Goal: Task Accomplishment & Management: Manage account settings

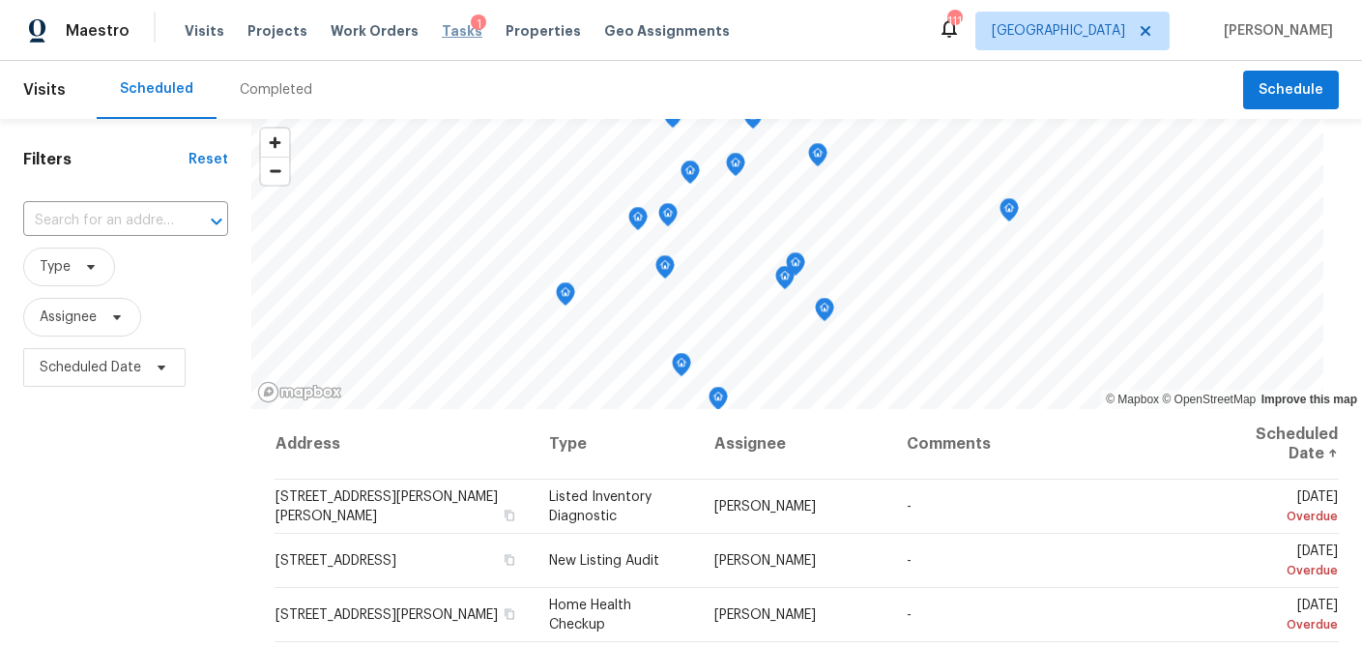
click at [442, 33] on span "Tasks" at bounding box center [462, 31] width 41 height 14
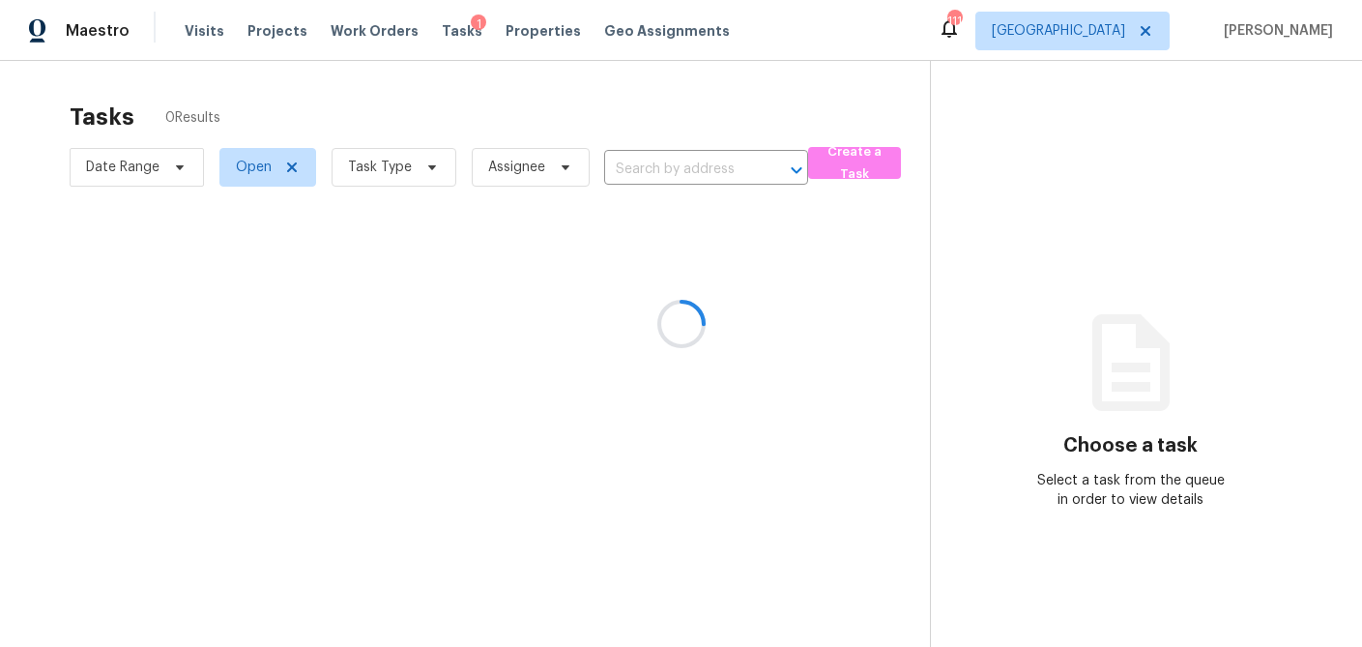
click at [430, 174] on div at bounding box center [681, 323] width 1362 height 647
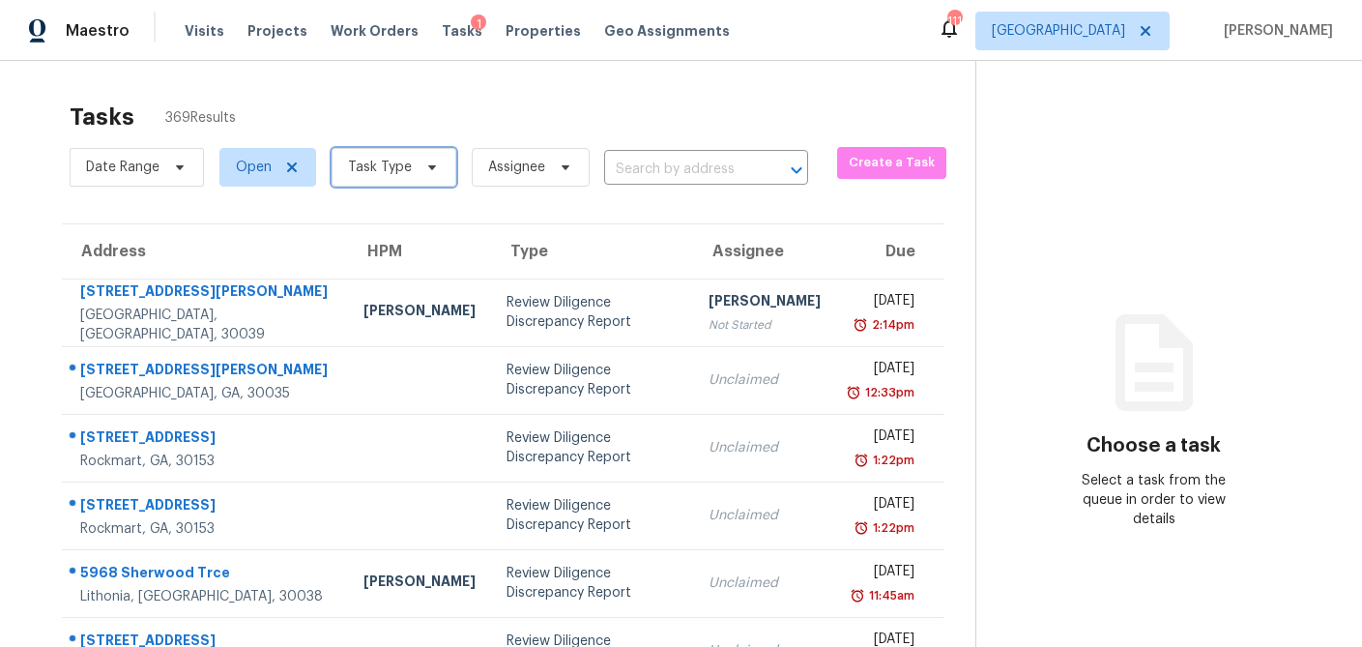
click at [425, 168] on icon at bounding box center [431, 167] width 15 height 15
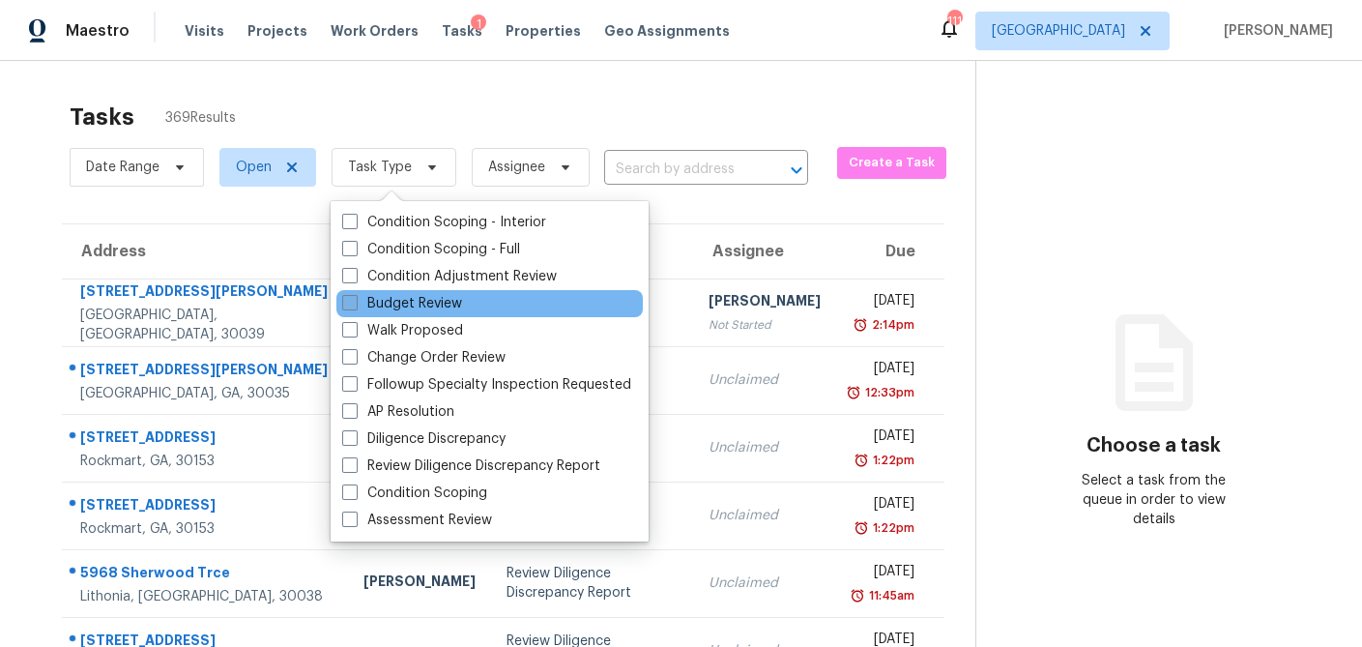
click at [352, 303] on span at bounding box center [349, 302] width 15 height 15
click at [352, 303] on input "Budget Review" at bounding box center [348, 300] width 13 height 13
checkbox input "true"
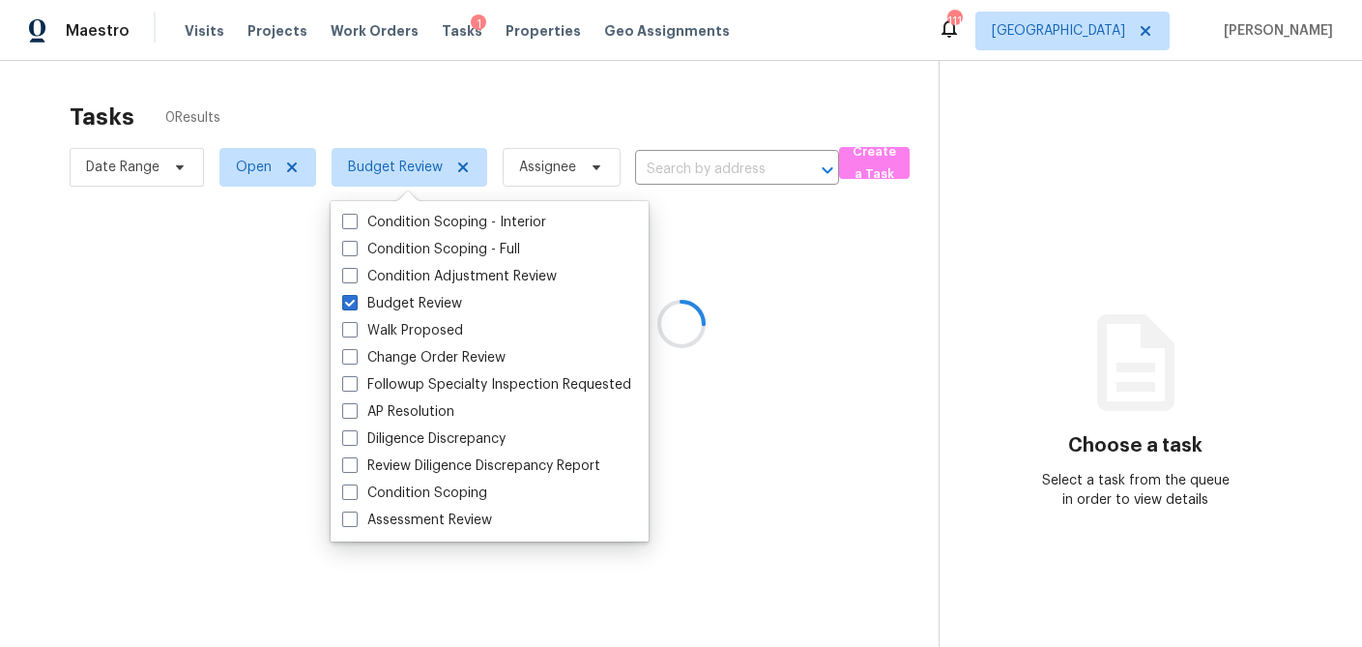
click at [393, 111] on div at bounding box center [681, 323] width 1362 height 647
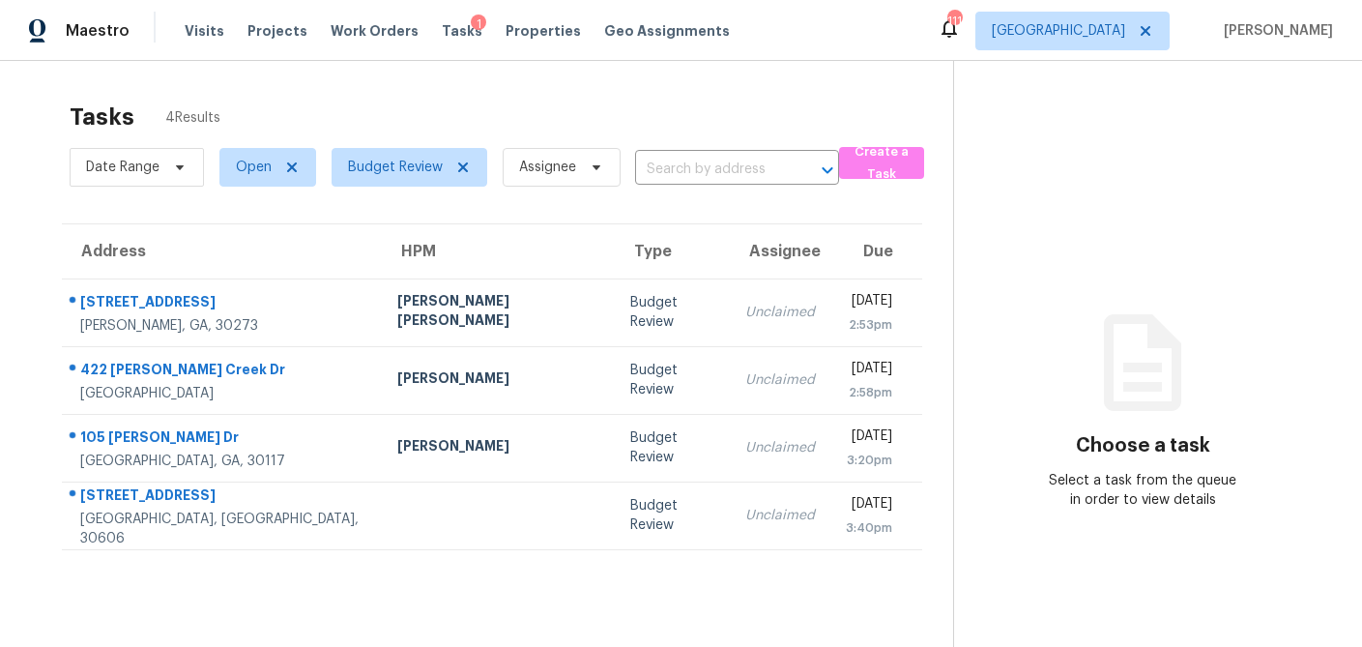
scroll to position [47, 0]
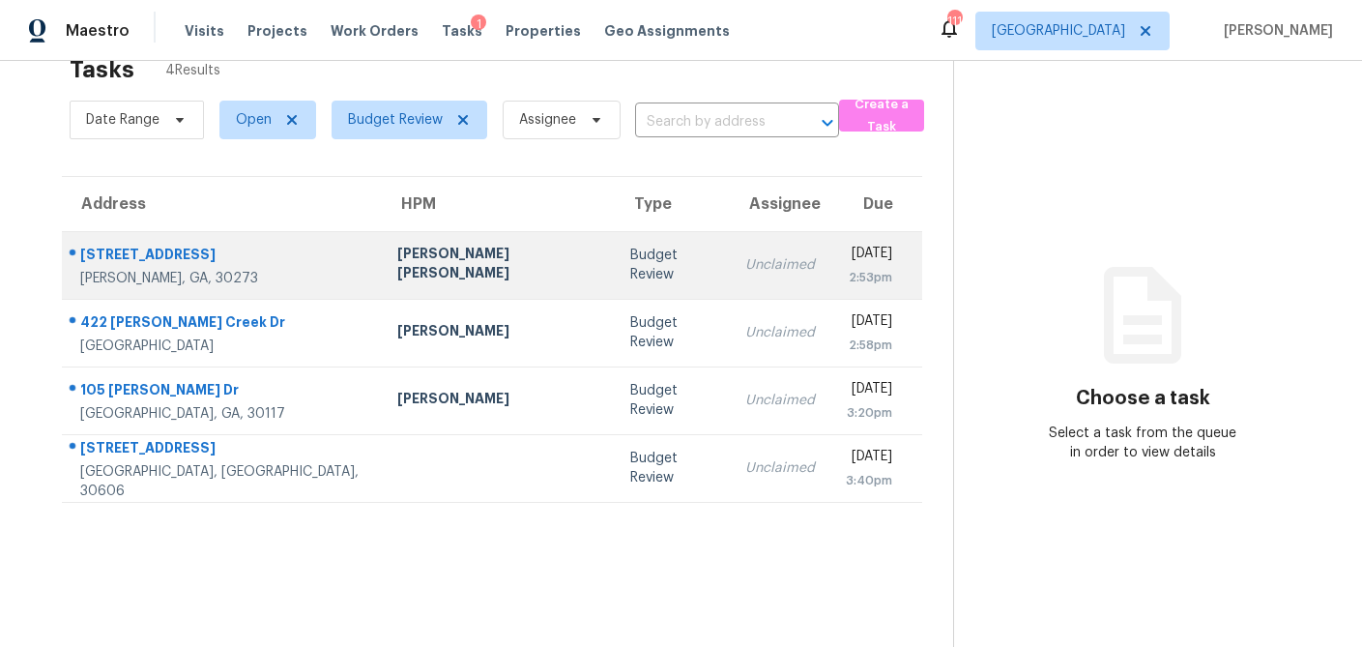
click at [397, 267] on div "Marcos Ricardo Resendiz" at bounding box center [498, 266] width 202 height 44
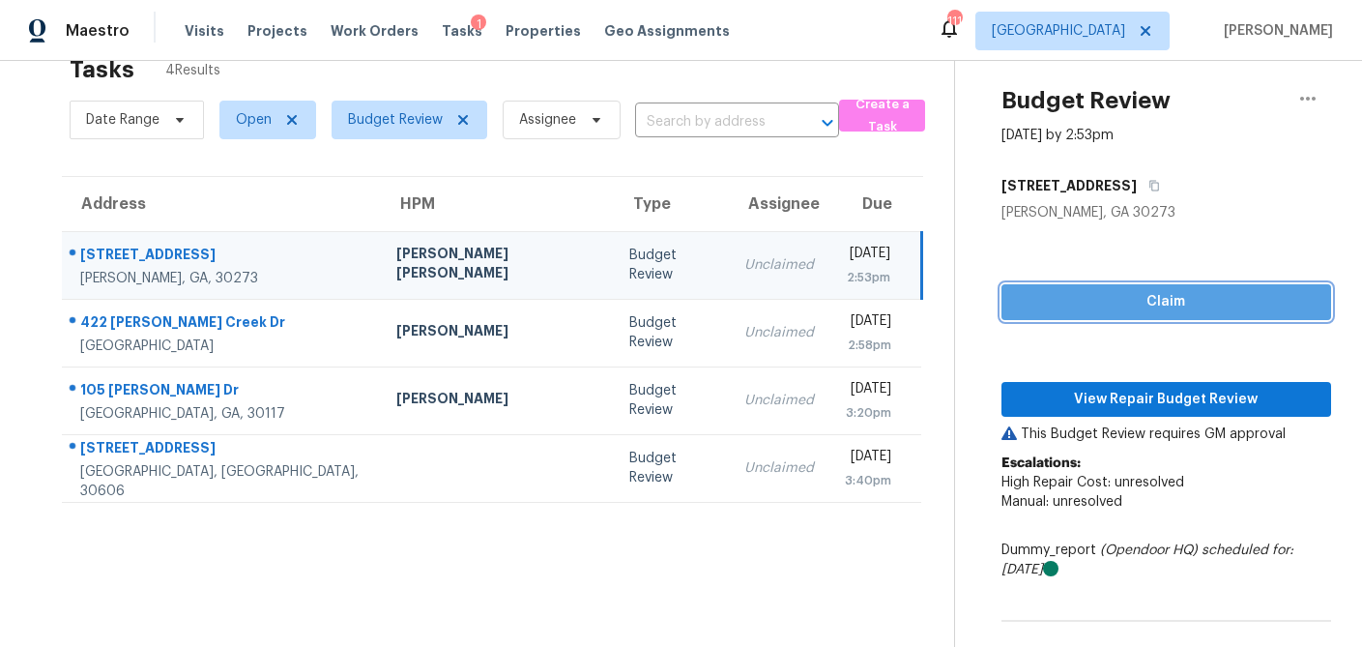
click at [1170, 312] on span "Claim" at bounding box center [1166, 302] width 299 height 24
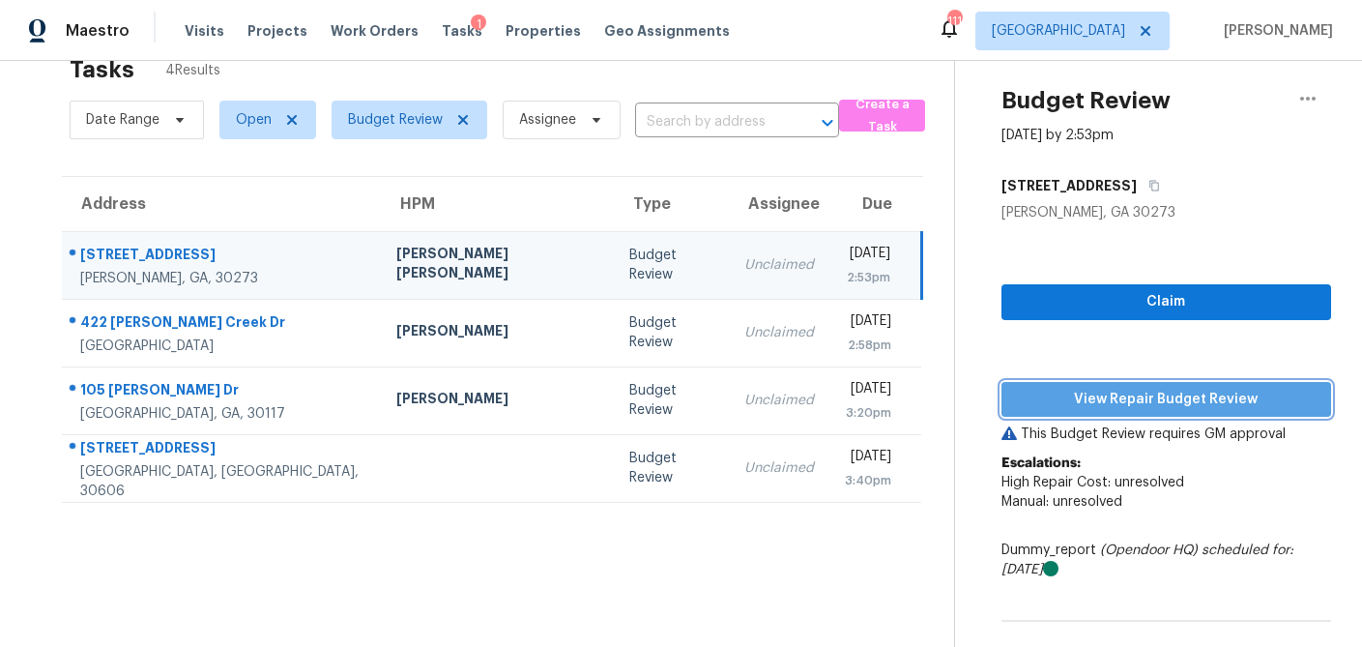
click at [1146, 391] on span "View Repair Budget Review" at bounding box center [1166, 400] width 299 height 24
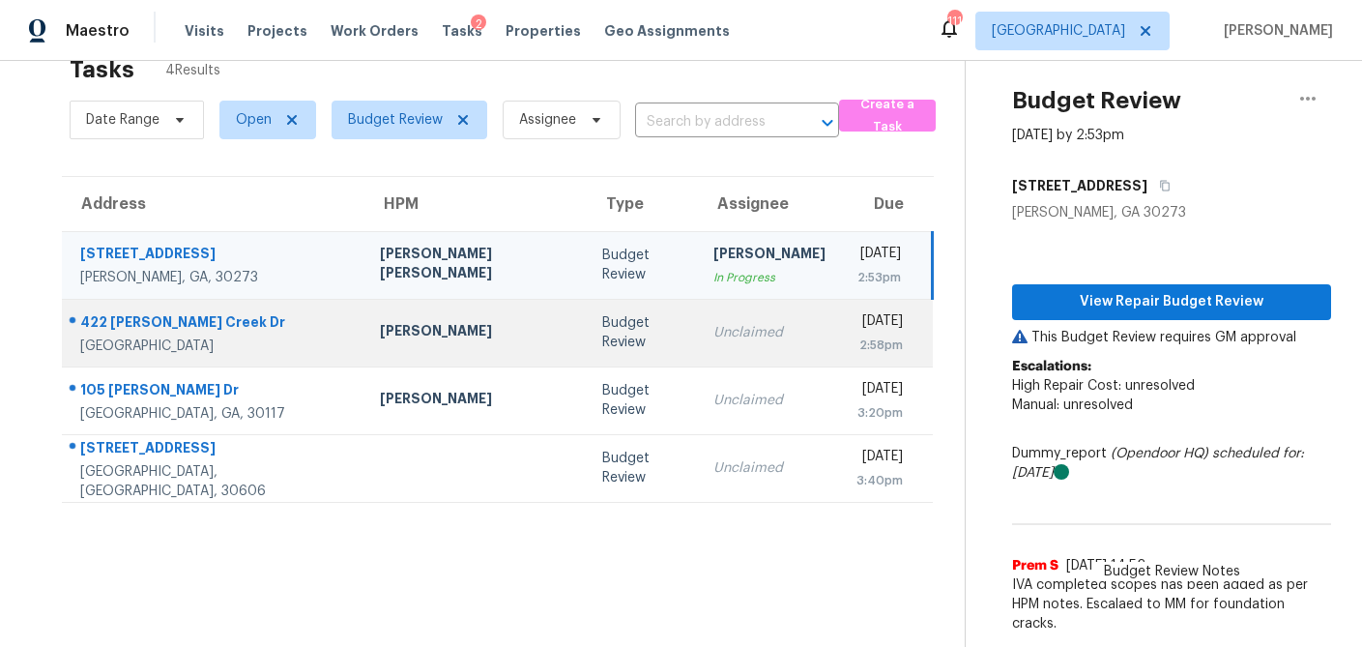
click at [399, 341] on div "[PERSON_NAME]" at bounding box center [475, 333] width 191 height 24
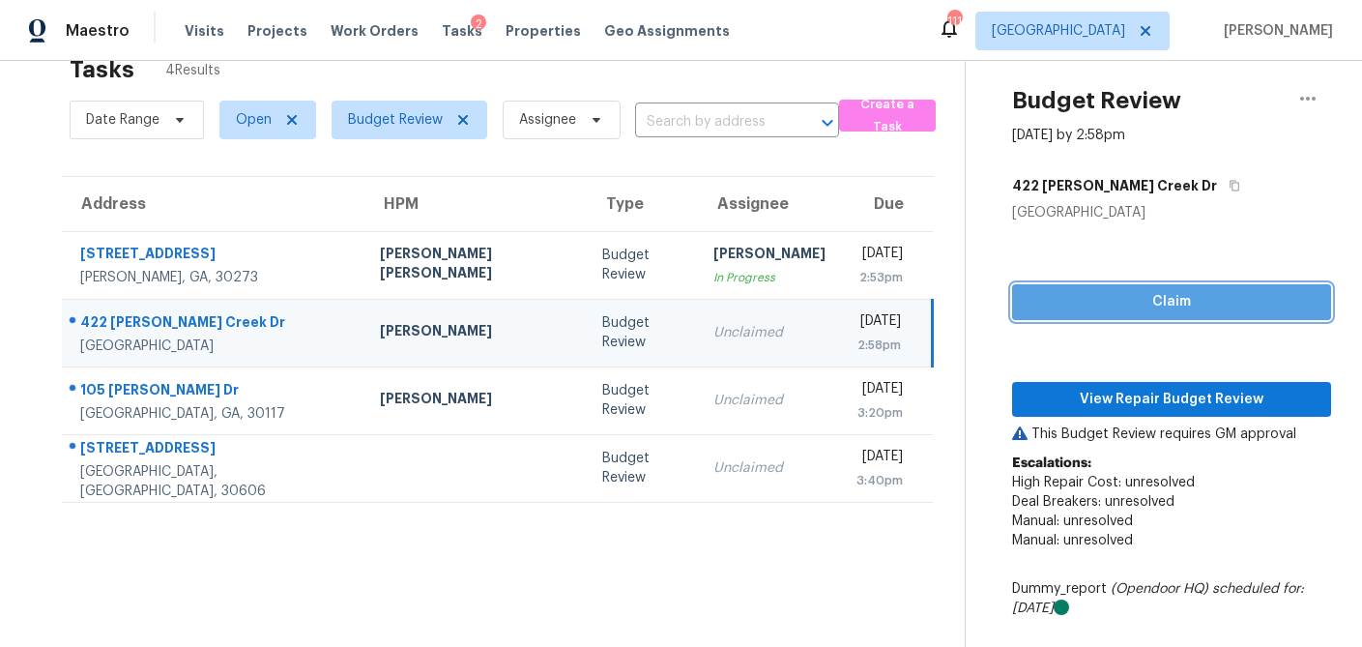
click at [1196, 304] on span "Claim" at bounding box center [1172, 302] width 288 height 24
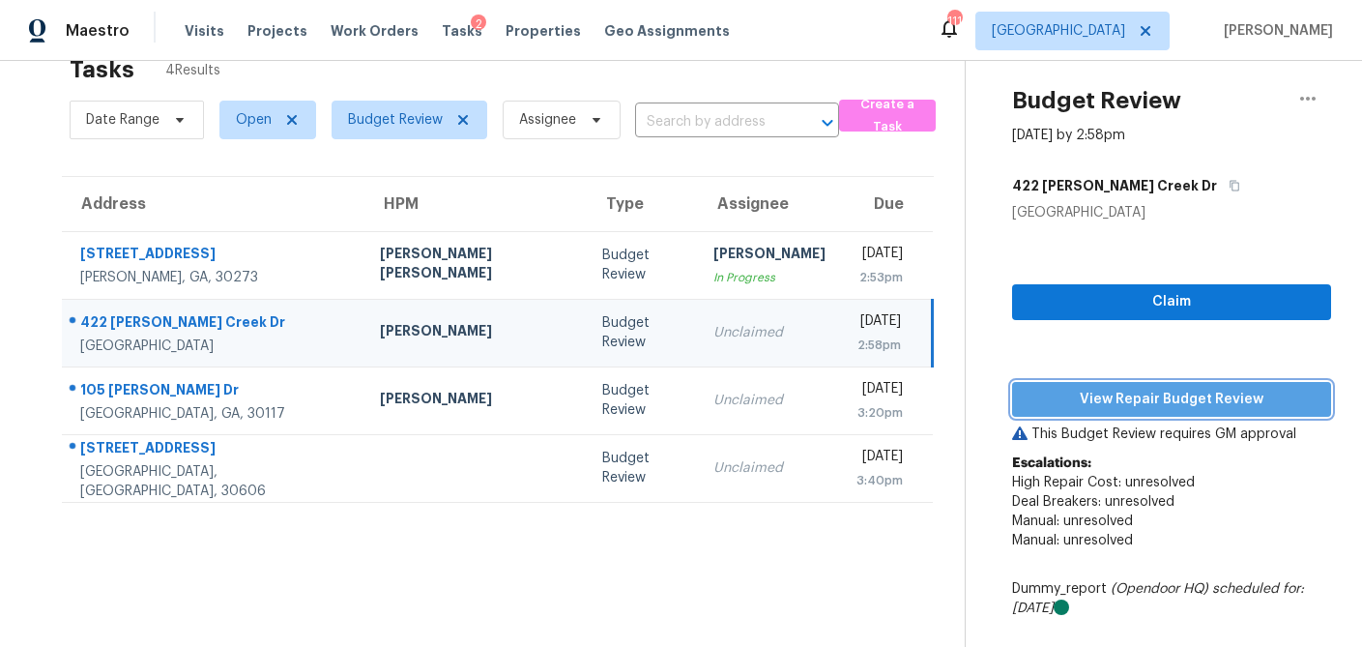
click at [1163, 393] on span "View Repair Budget Review" at bounding box center [1172, 400] width 288 height 24
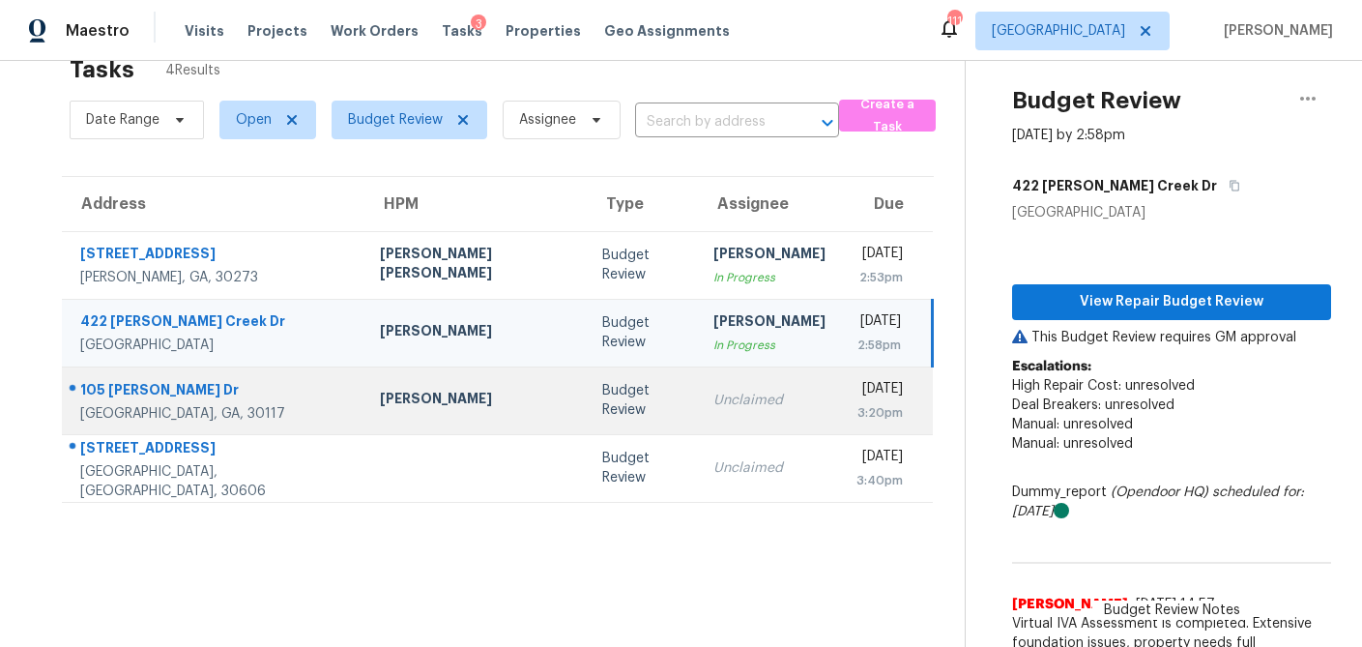
click at [602, 413] on div "Budget Review" at bounding box center [642, 400] width 80 height 39
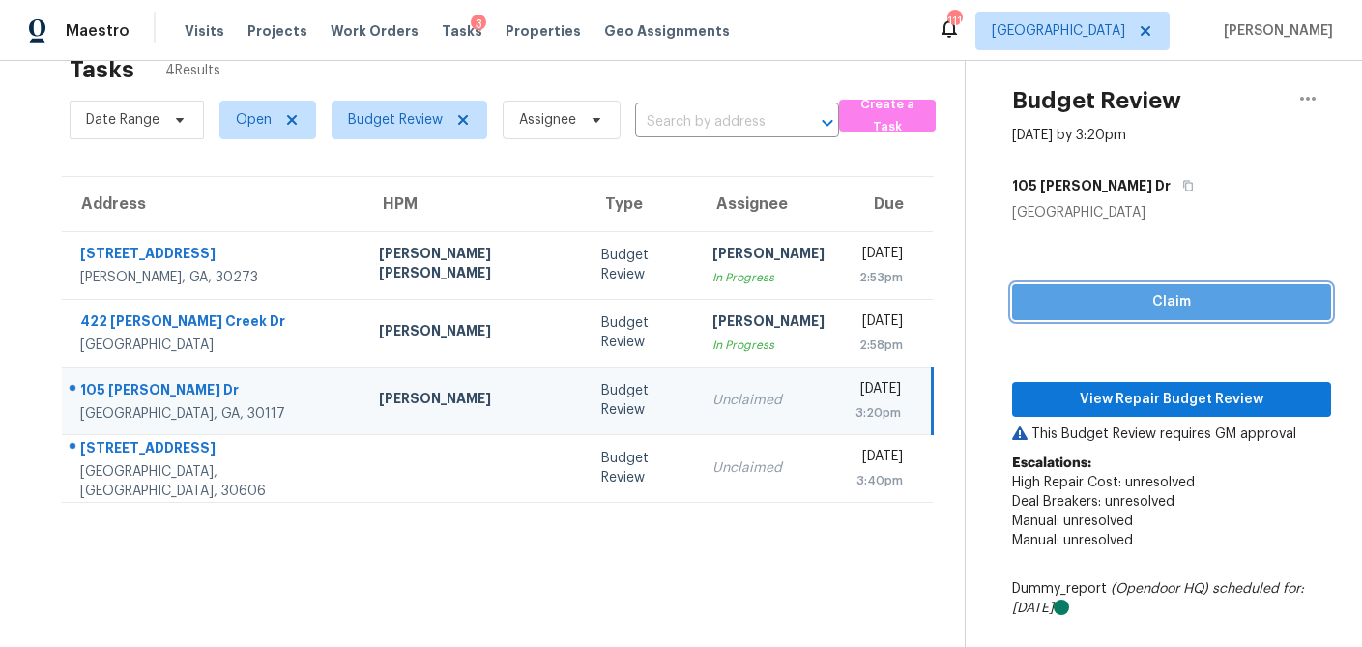
click at [1138, 310] on span "Claim" at bounding box center [1172, 302] width 288 height 24
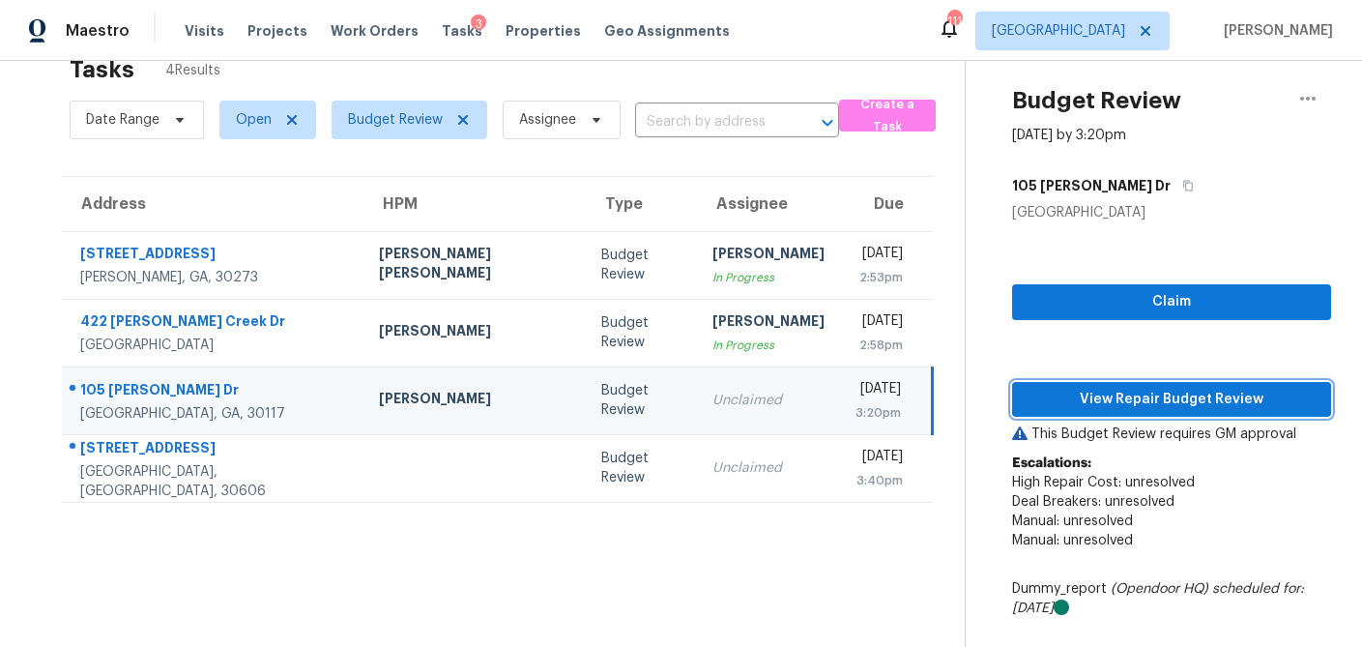
click at [1121, 403] on span "View Repair Budget Review" at bounding box center [1172, 400] width 288 height 24
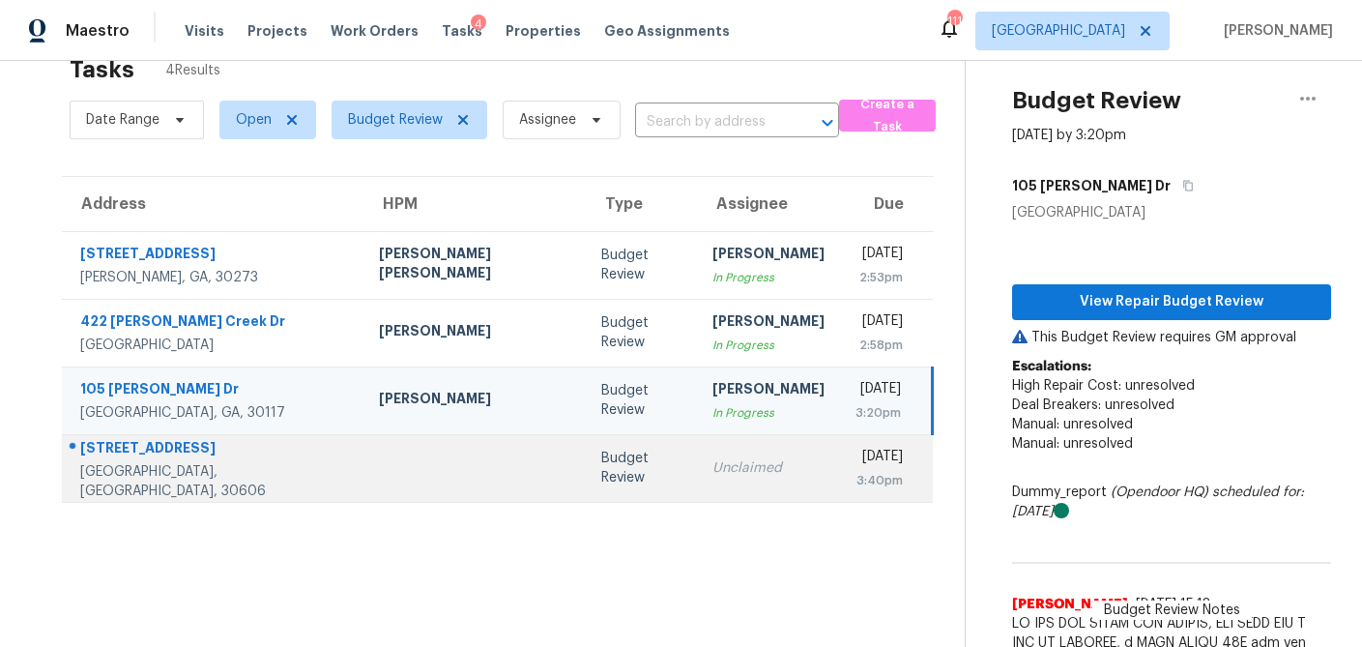
click at [601, 473] on div "Budget Review" at bounding box center [641, 468] width 80 height 39
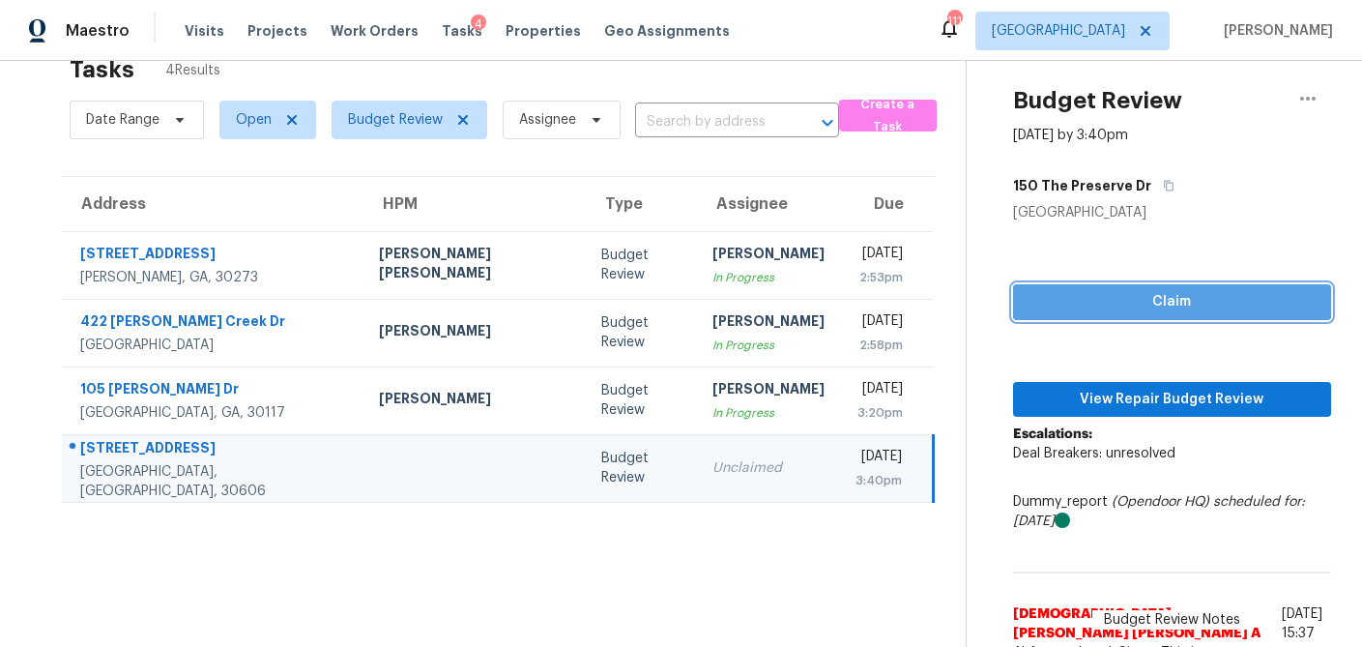
click at [1113, 296] on span "Claim" at bounding box center [1172, 302] width 287 height 24
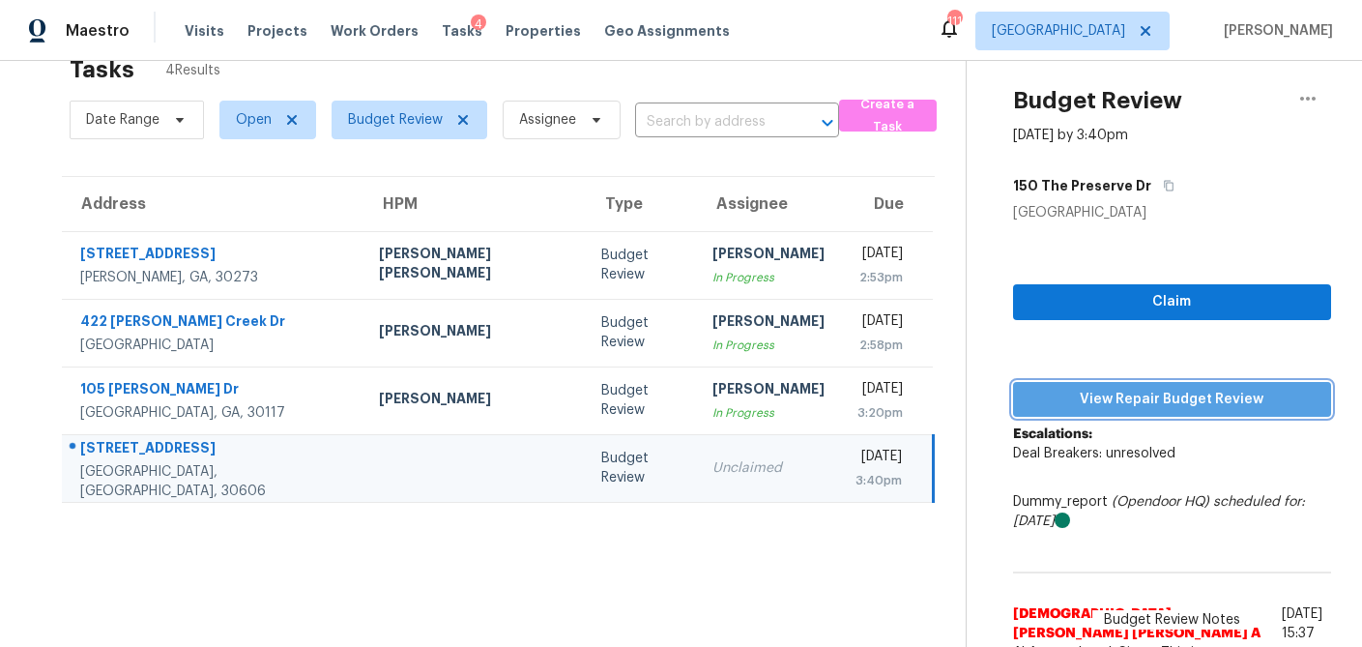
click at [1063, 398] on span "View Repair Budget Review" at bounding box center [1172, 400] width 287 height 24
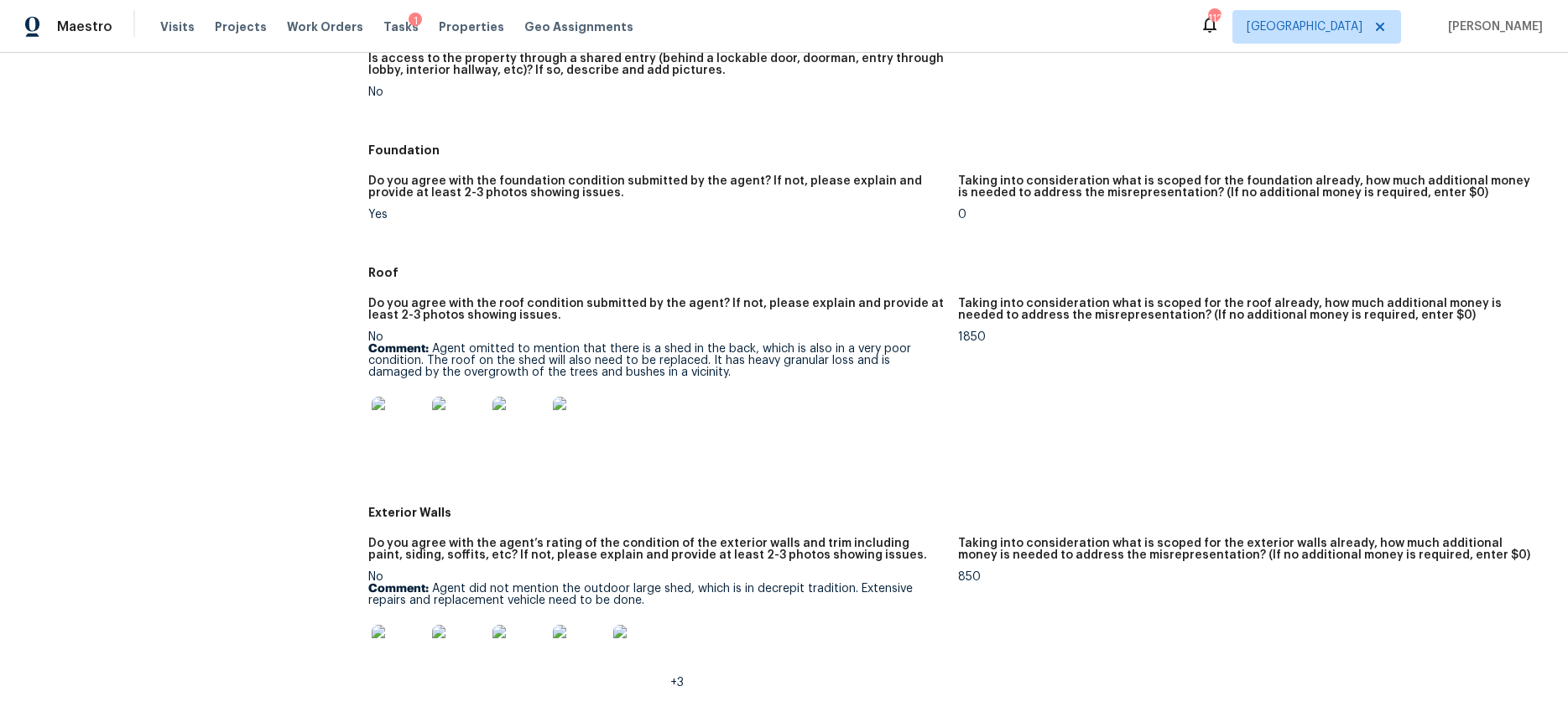
scroll to position [368, 0]
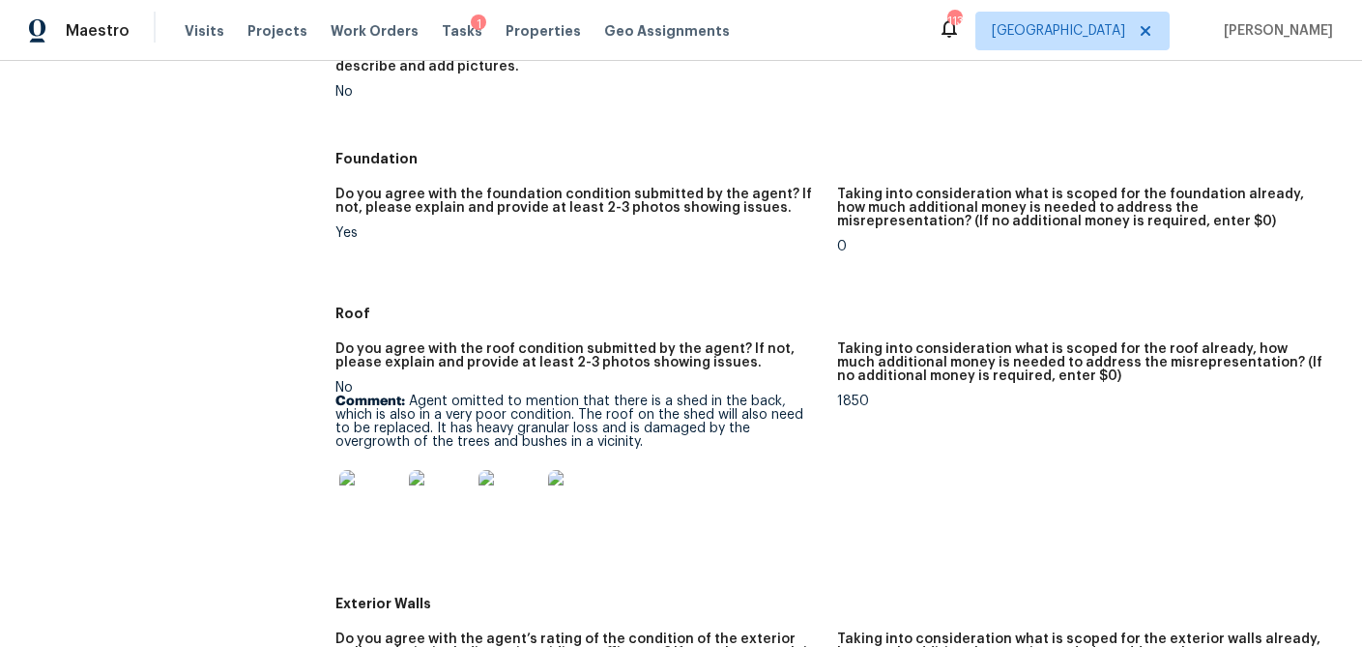
scroll to position [468, 0]
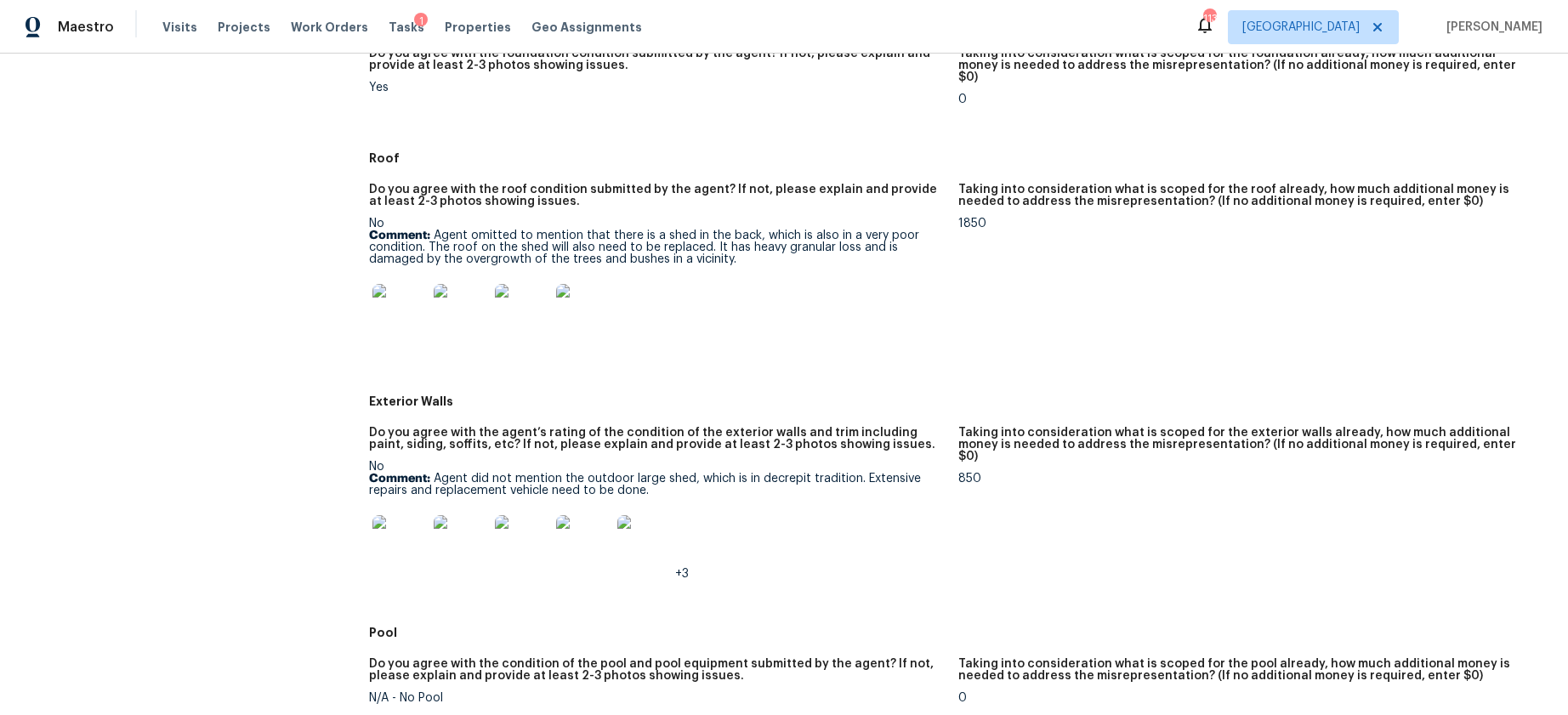
scroll to position [496, 0]
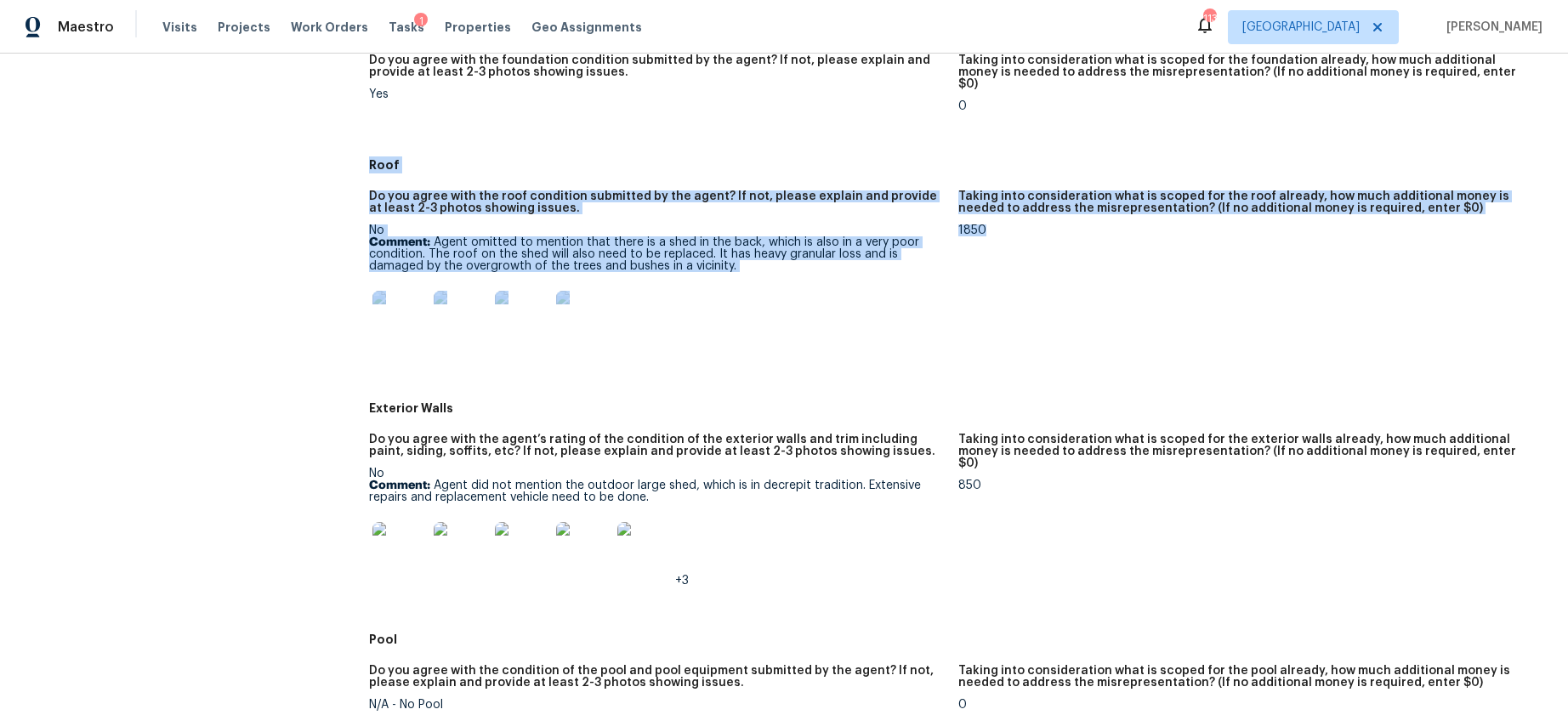
drag, startPoint x: 360, startPoint y: 148, endPoint x: 1047, endPoint y: 261, distance: 696.2
copy div "Roof Do you agree with the roof condition submitted by the agent? If not, pleas…"
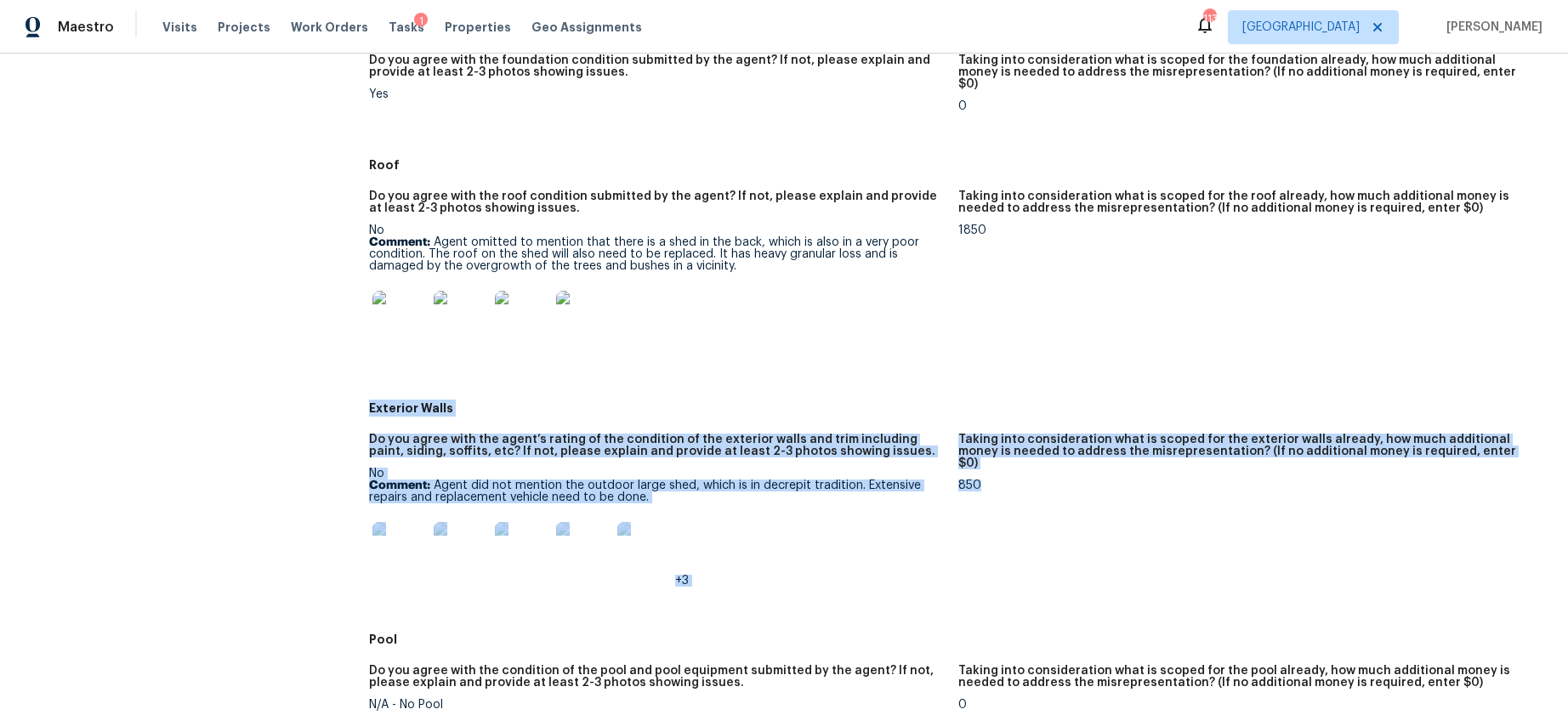
drag, startPoint x: 367, startPoint y: 398, endPoint x: 1039, endPoint y: 485, distance: 677.6
copy div "Exterior Walls Do you agree with the agent’s rating of the condition of the ext…"
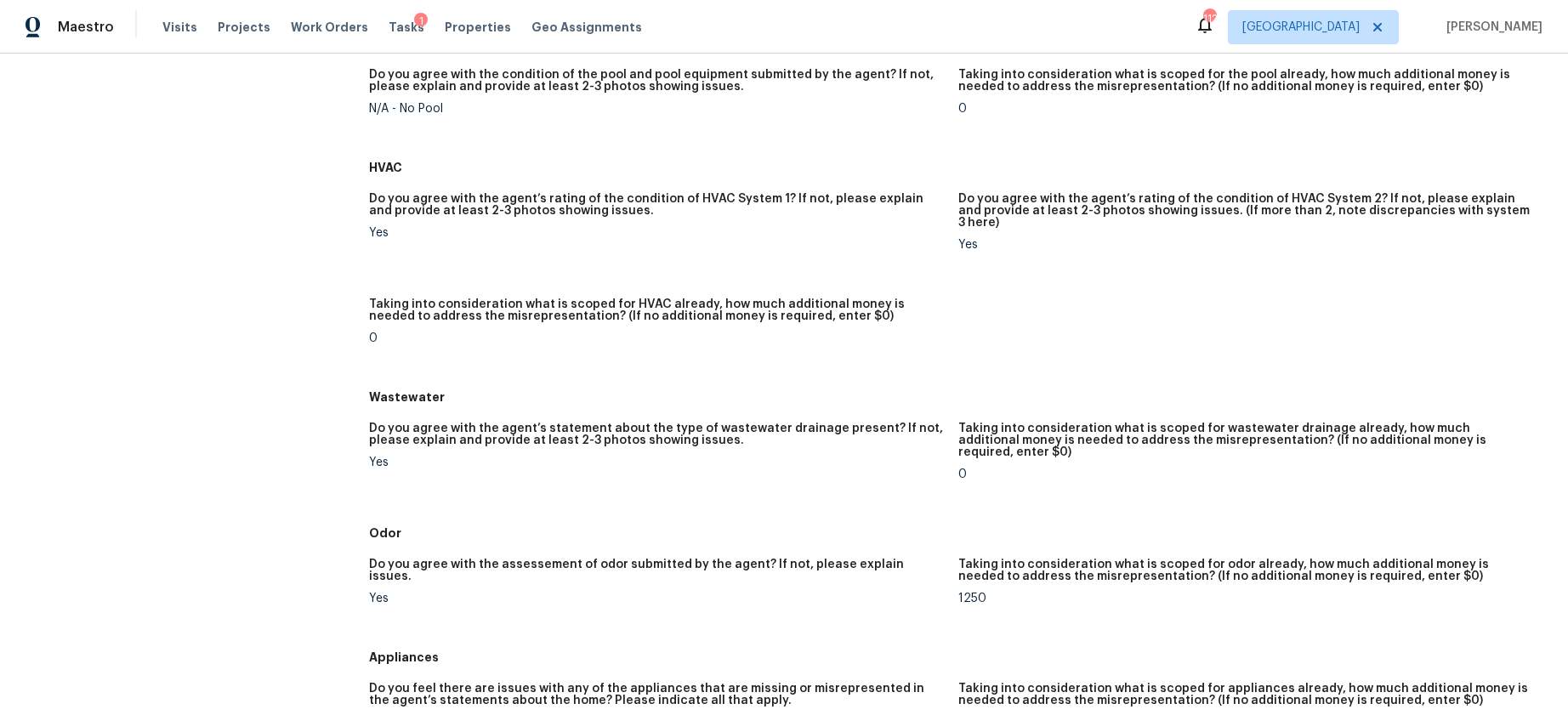
scroll to position [1192, 0]
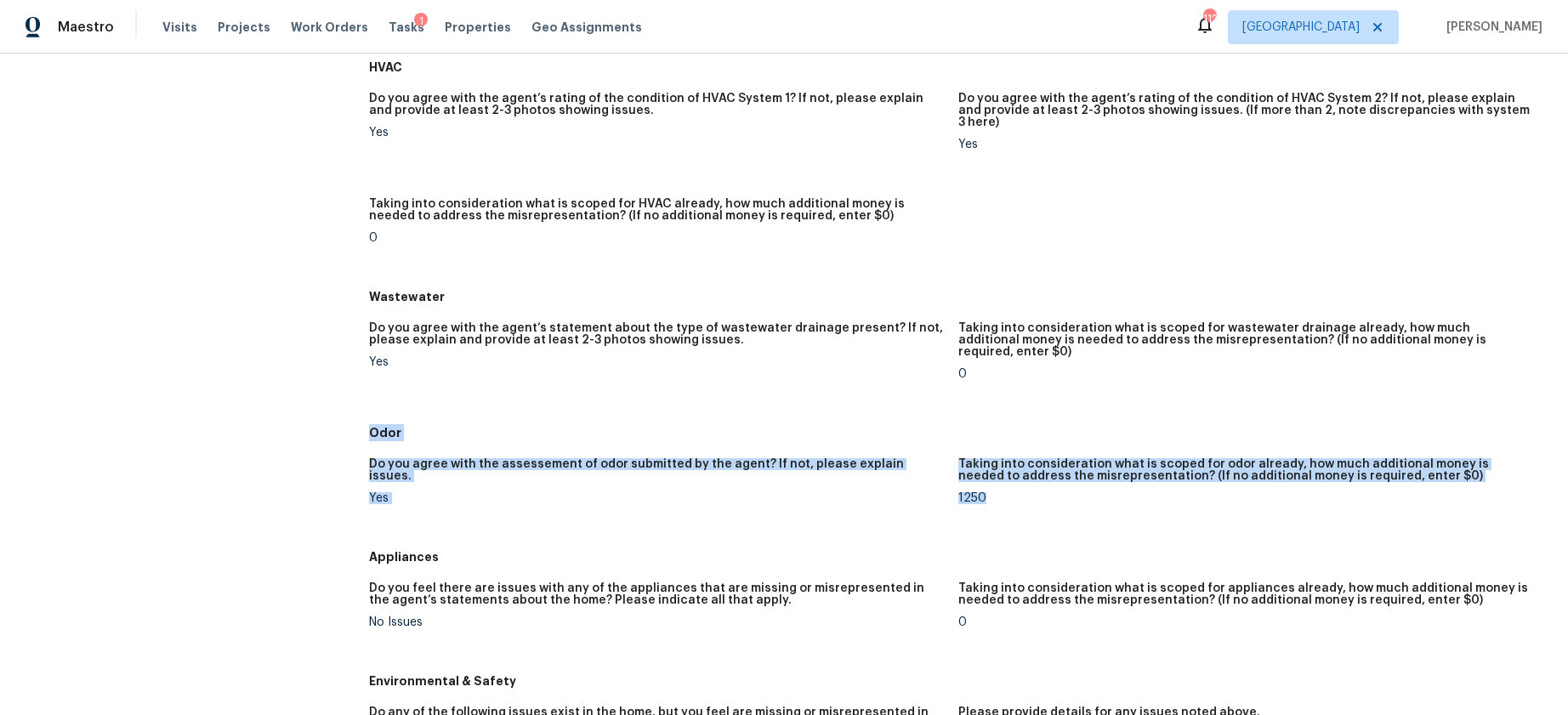
drag, startPoint x: 475, startPoint y: 407, endPoint x: 988, endPoint y: 461, distance: 515.8
click at [988, 461] on div "All visits 2886 Jones Mill Rd Atlanta, GA 30360 Home details Other Visits Day O…" at bounding box center [784, 500] width 1527 height 3210
copy div "Odor Do you agree with the assessement of odor submitted by the agent? If not, …"
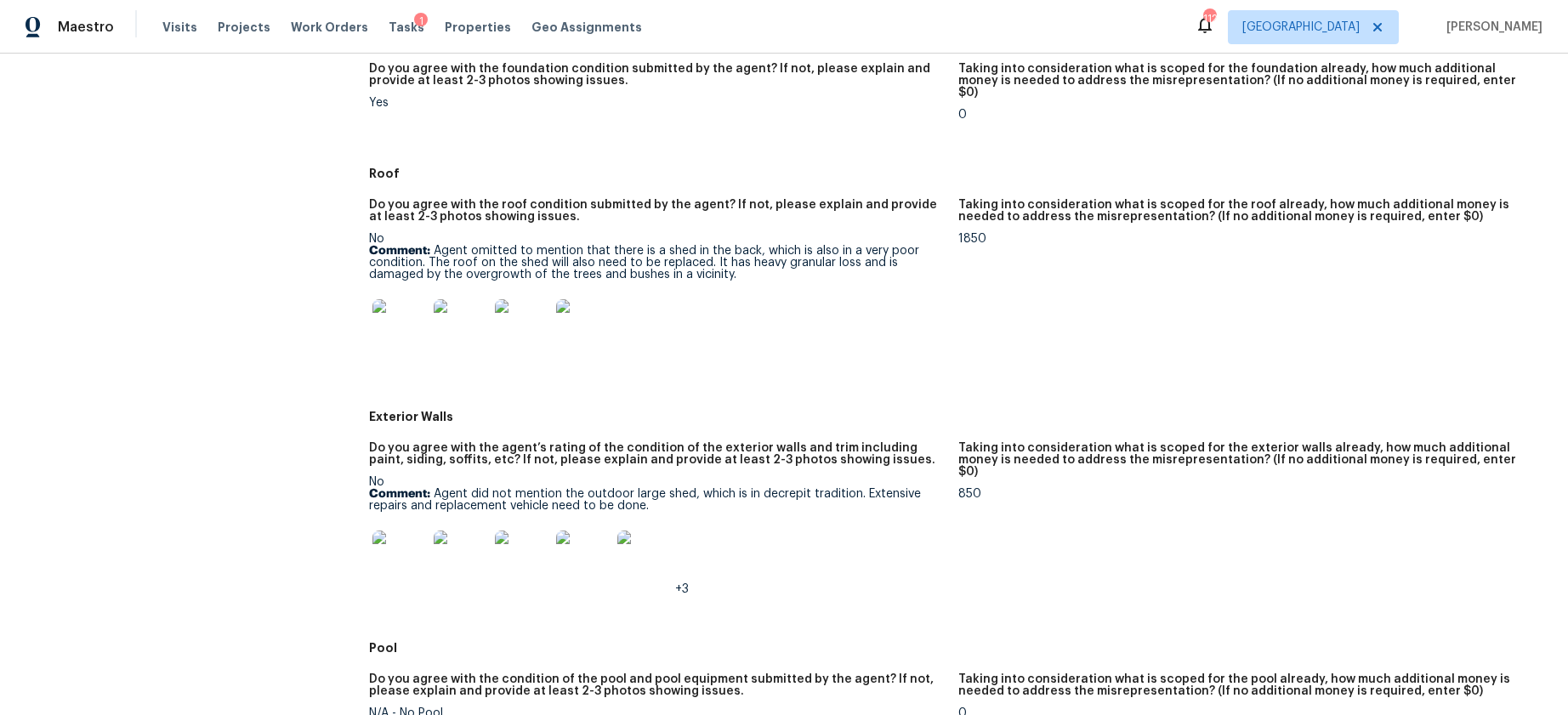
scroll to position [488, 0]
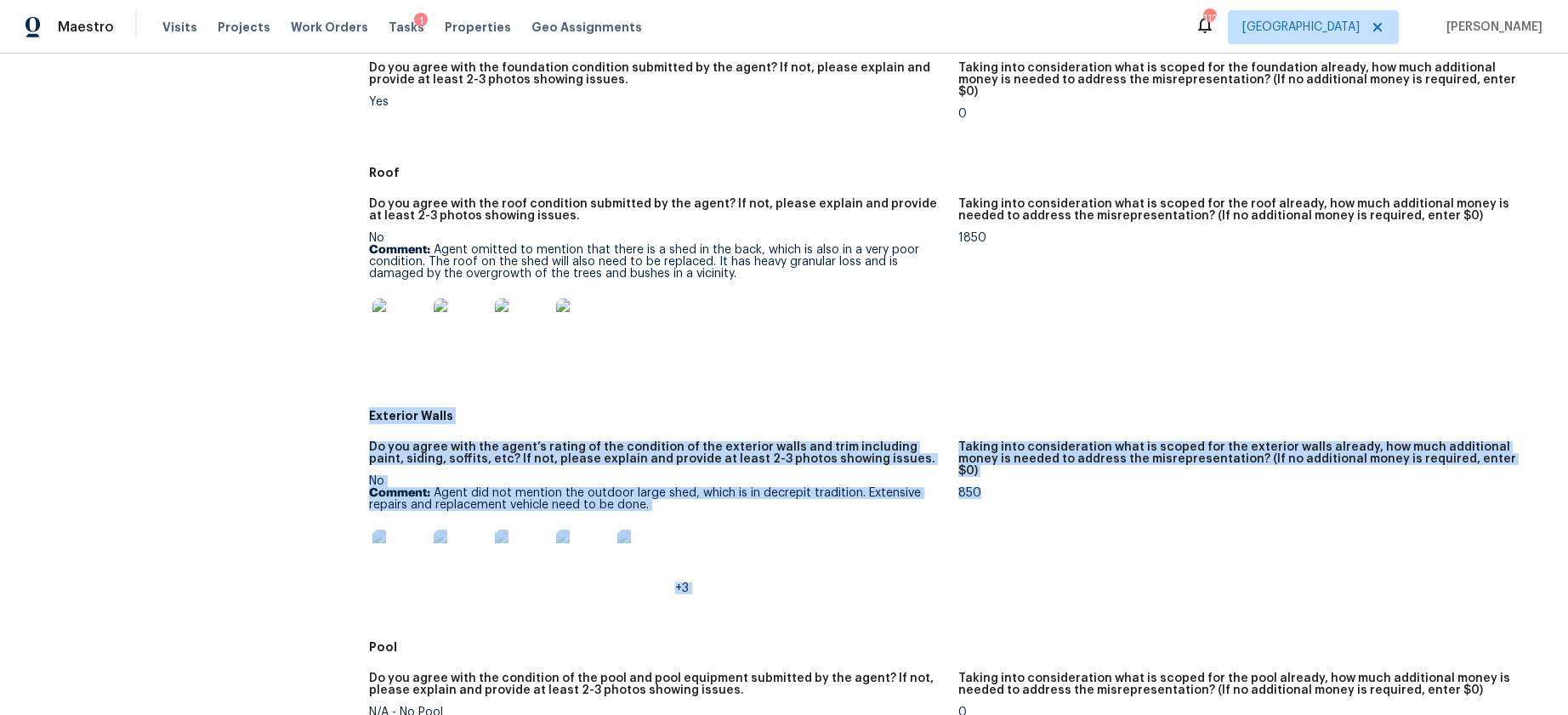
drag, startPoint x: 360, startPoint y: 399, endPoint x: 982, endPoint y: 467, distance: 625.7
copy div "Exterior Walls Do you agree with the agent’s rating of the condition of the ext…"
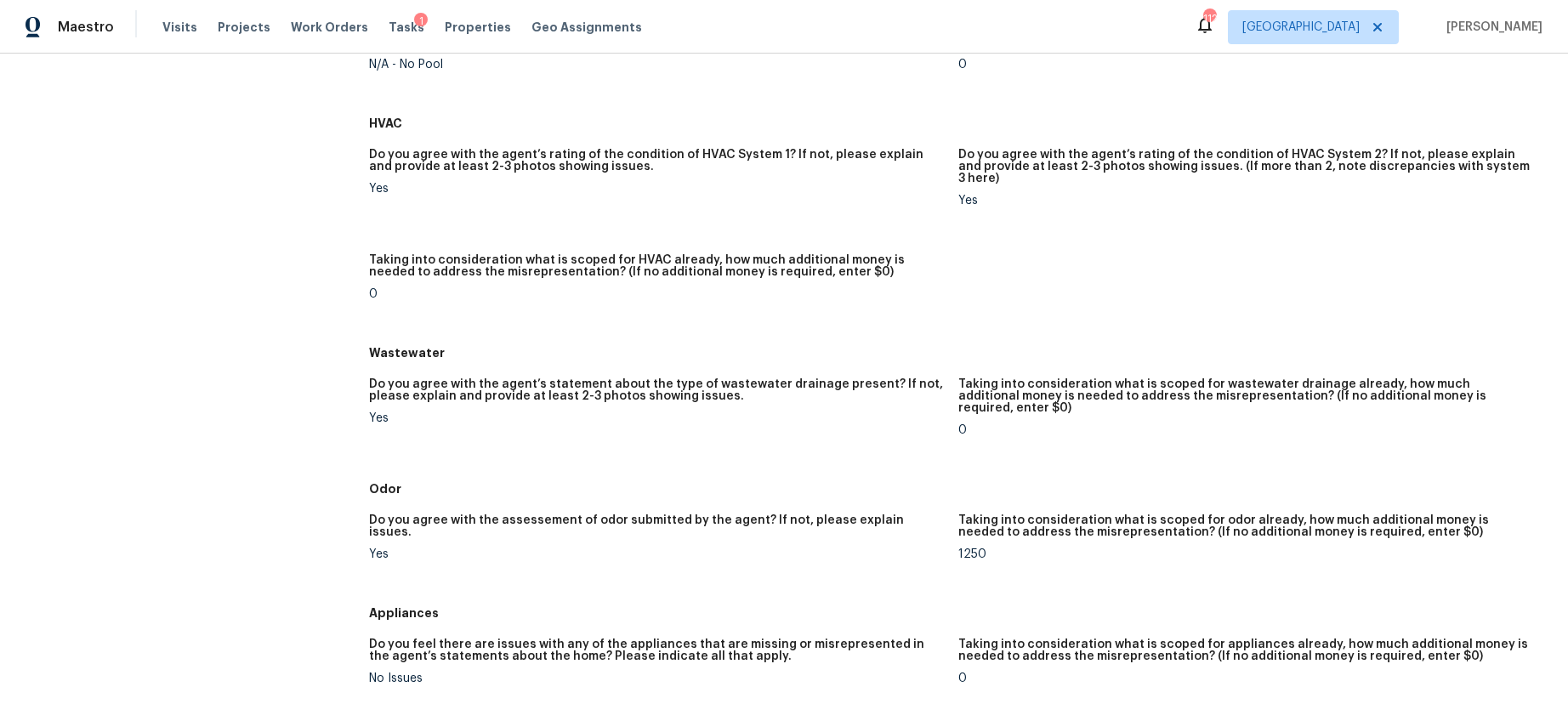
scroll to position [1138, 0]
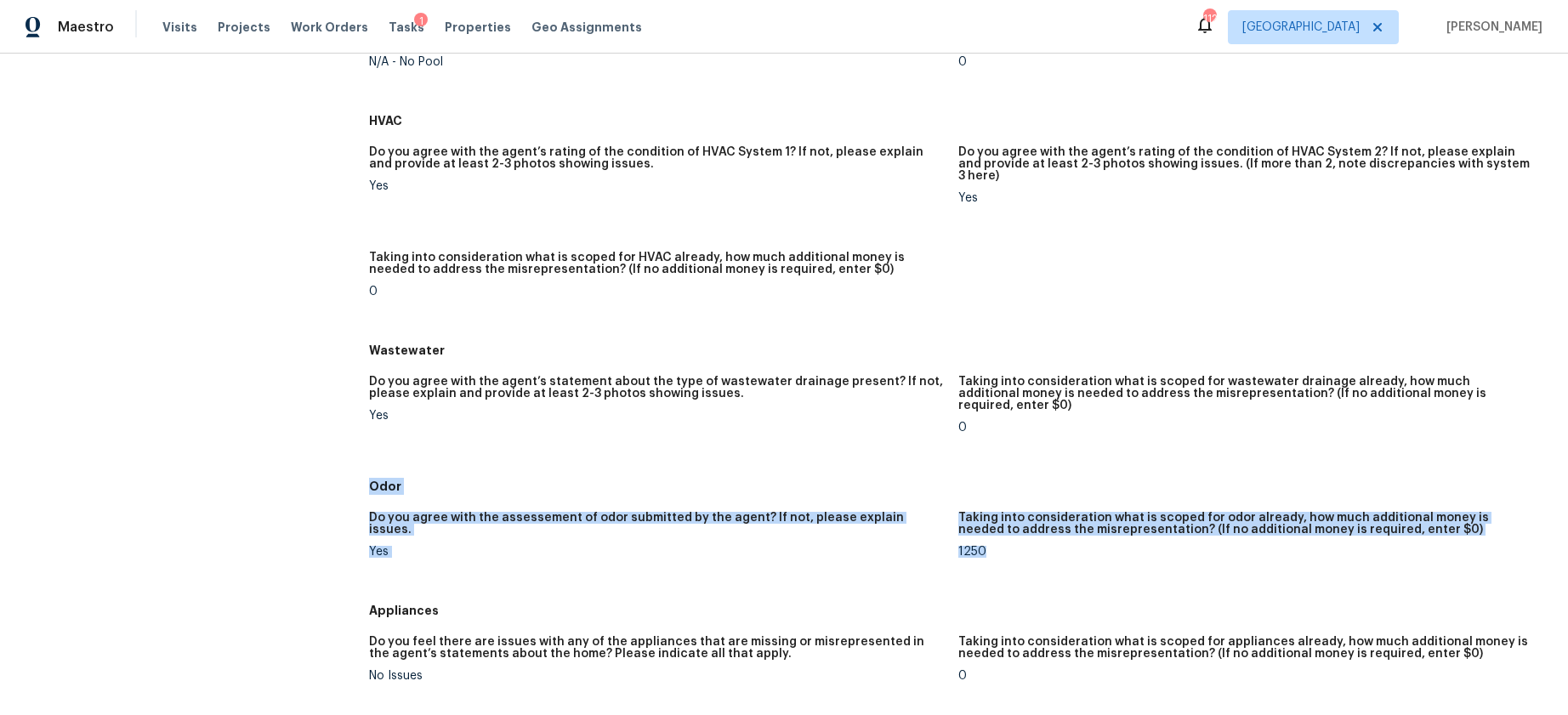
drag, startPoint x: 365, startPoint y: 450, endPoint x: 1009, endPoint y: 521, distance: 647.9
click at [1009, 521] on div "All visits 2886 Jones Mill Rd Atlanta, GA 30360 Home details Other Visits Day O…" at bounding box center [784, 554] width 1527 height 3210
copy div "Odor Do you agree with the assessement of odor submitted by the agent? If not, …"
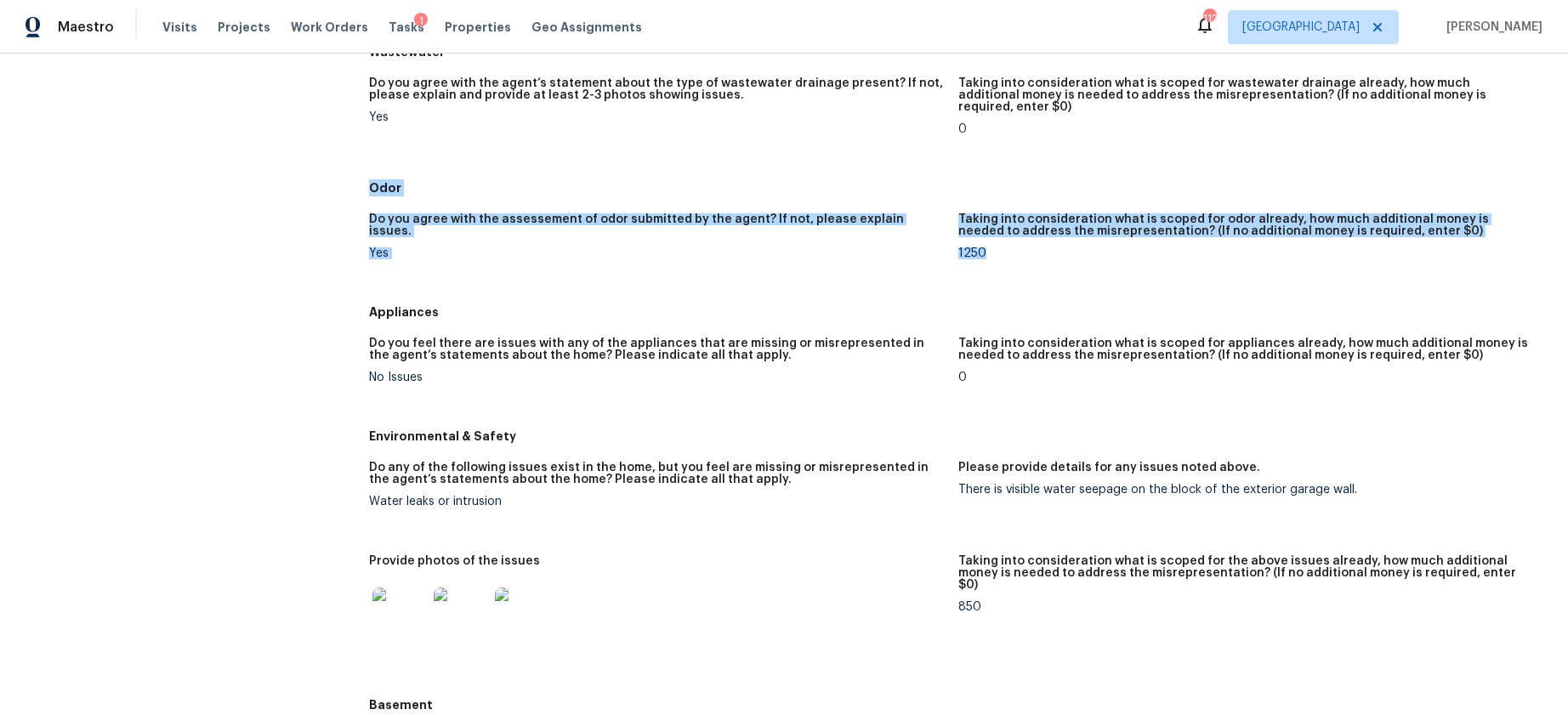
scroll to position [1440, 0]
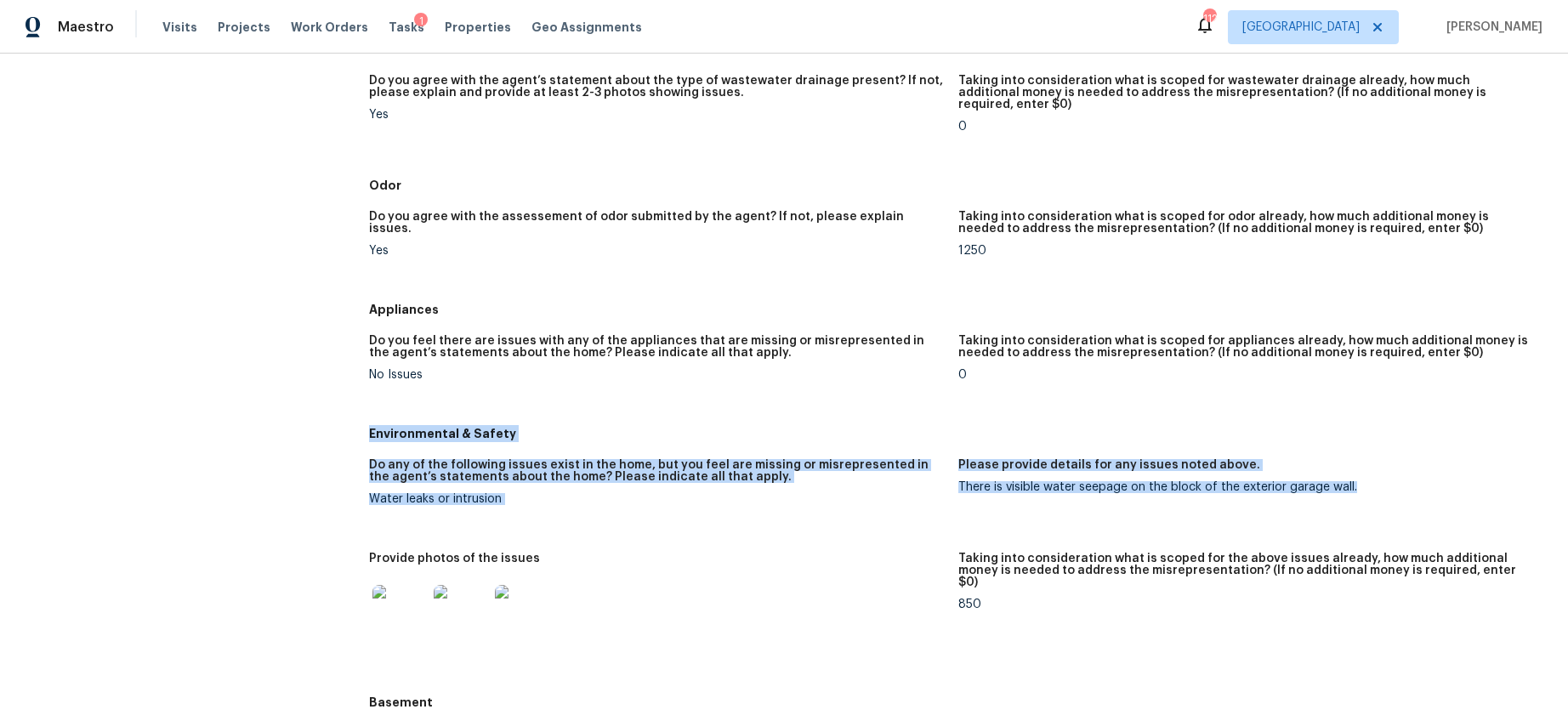
drag, startPoint x: 370, startPoint y: 398, endPoint x: 1352, endPoint y: 452, distance: 983.5
click at [1197, 452] on div "Environmental & Safety Do any of the following issues exist in the home, but yo…" at bounding box center [959, 552] width 1178 height 268
copy div "Environmental & Safety Do any of the following issues exist in the home, but yo…"
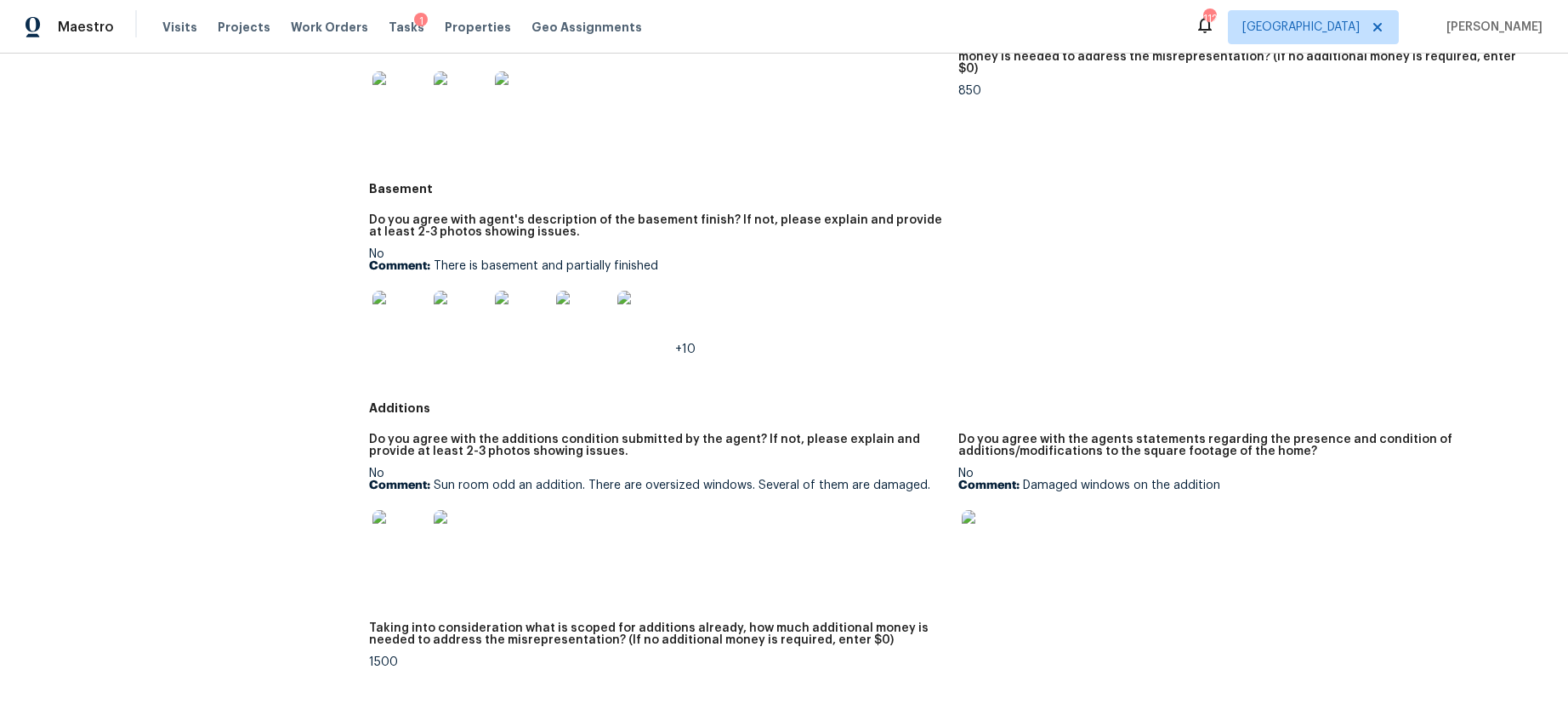
scroll to position [1987, 0]
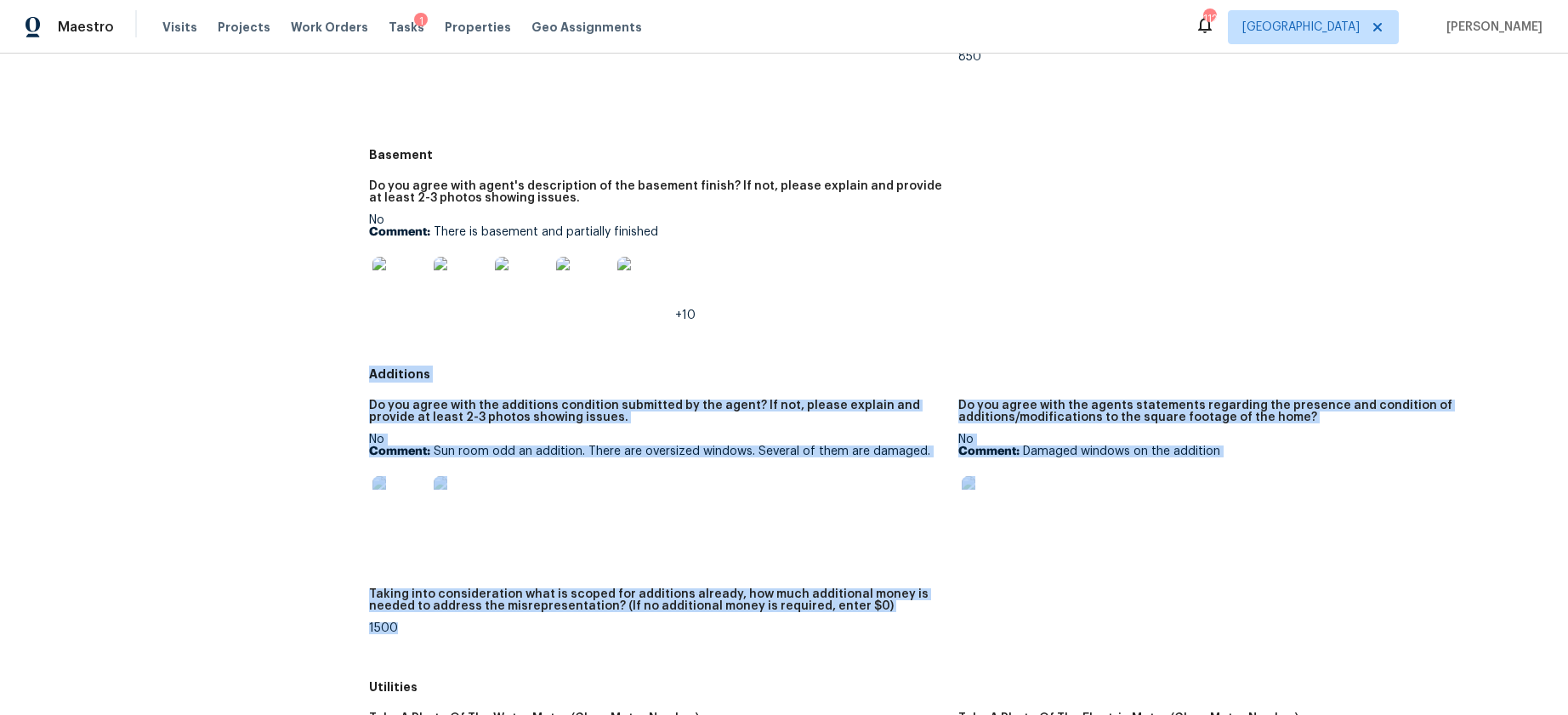
drag, startPoint x: 372, startPoint y: 340, endPoint x: 954, endPoint y: 600, distance: 637.4
click at [954, 568] on div "Additions Do you agree with the additions condition submitted by the agent? If …" at bounding box center [959, 515] width 1178 height 313
copy div "Additions Do you agree with the additions condition submitted by the agent? If …"
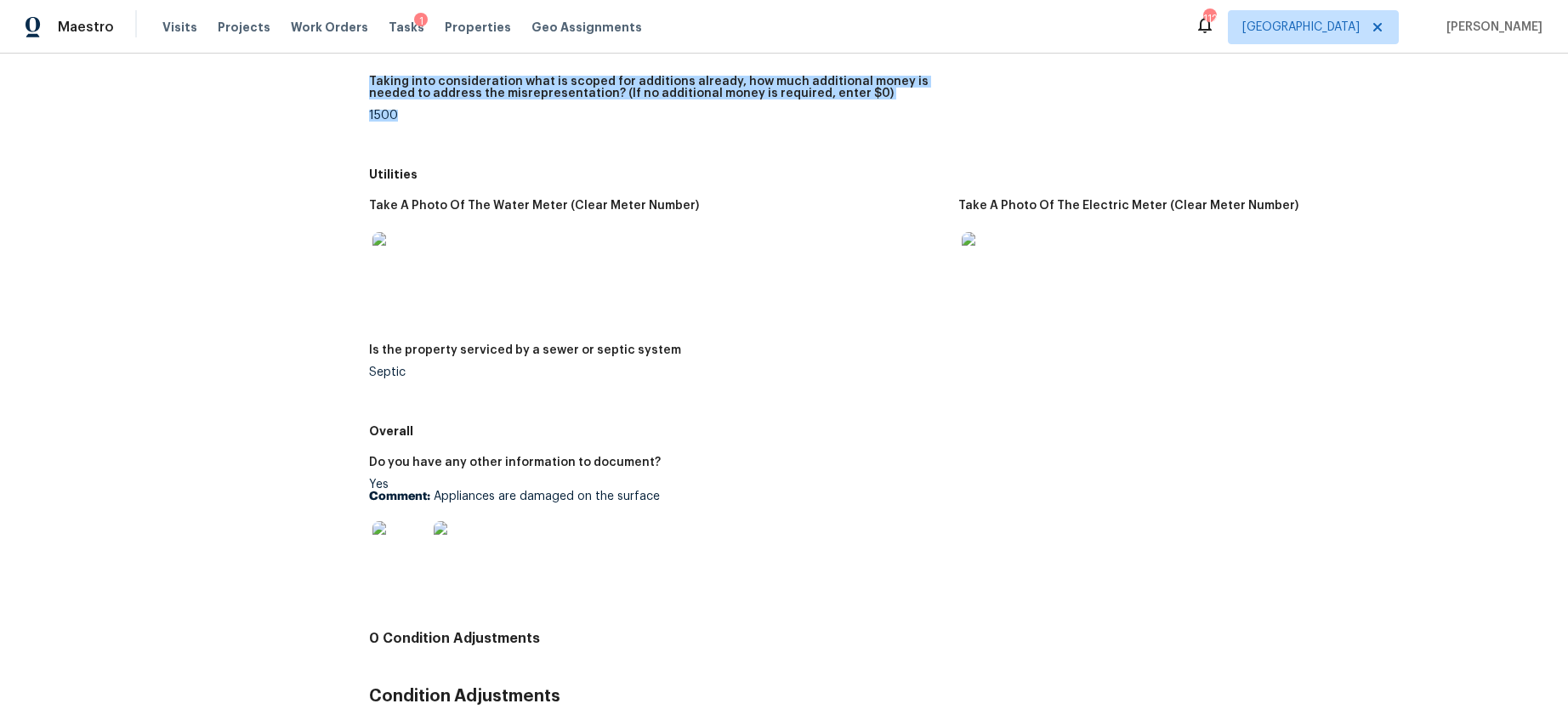
scroll to position [2500, 0]
click at [388, 521] on img at bounding box center [399, 548] width 55 height 55
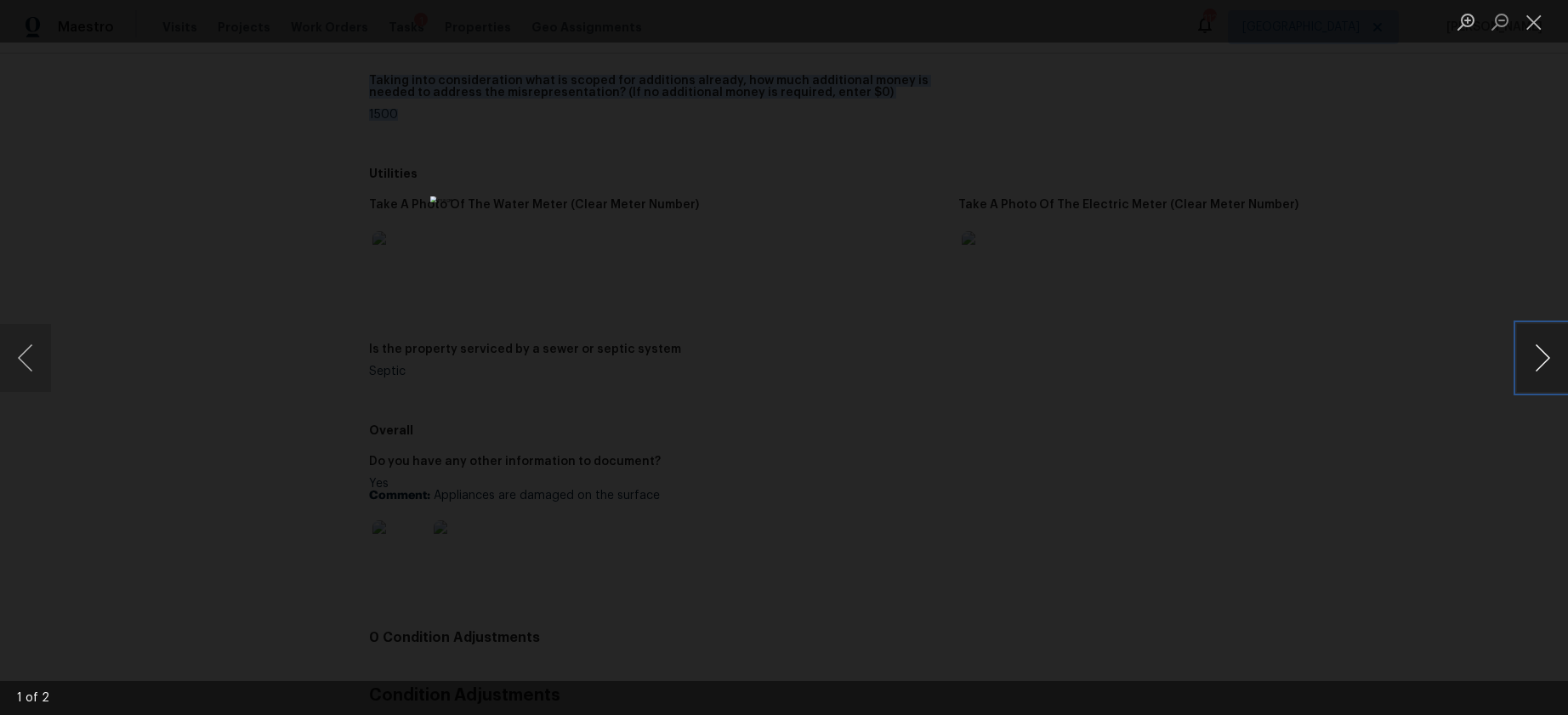
click at [1197, 358] on button "Next image" at bounding box center [1542, 357] width 51 height 68
click at [1197, 26] on button "Close lightbox" at bounding box center [1534, 22] width 34 height 30
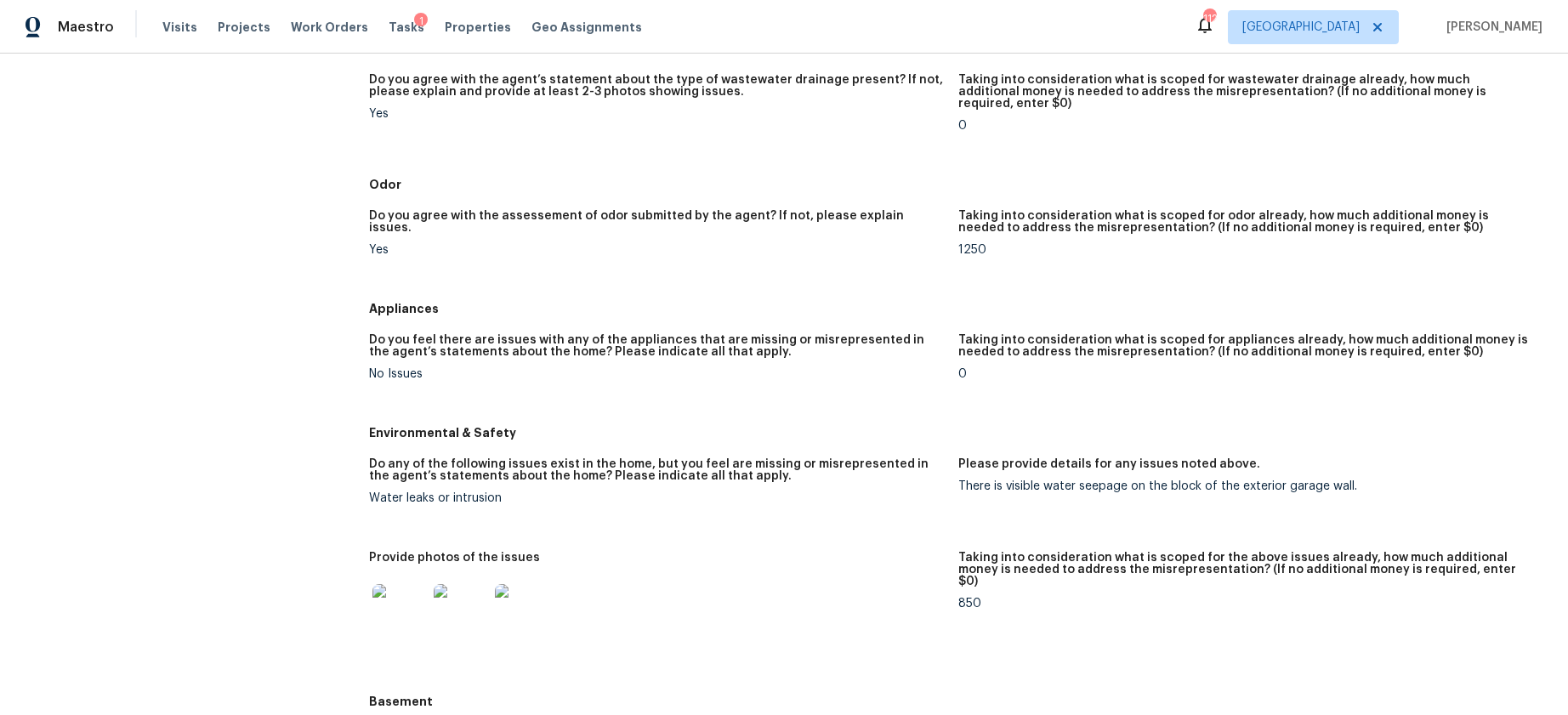
scroll to position [1451, 0]
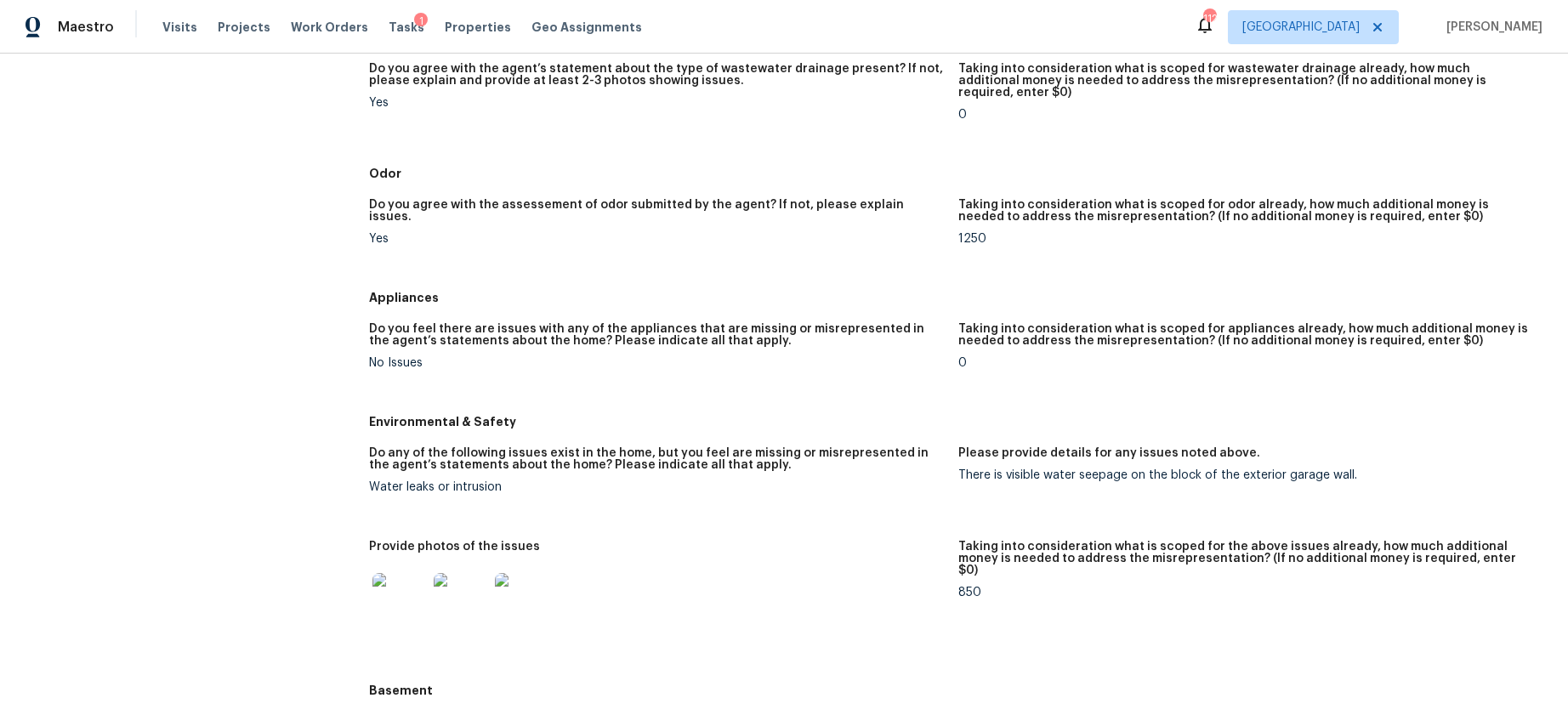
click at [390, 568] on img at bounding box center [399, 601] width 55 height 55
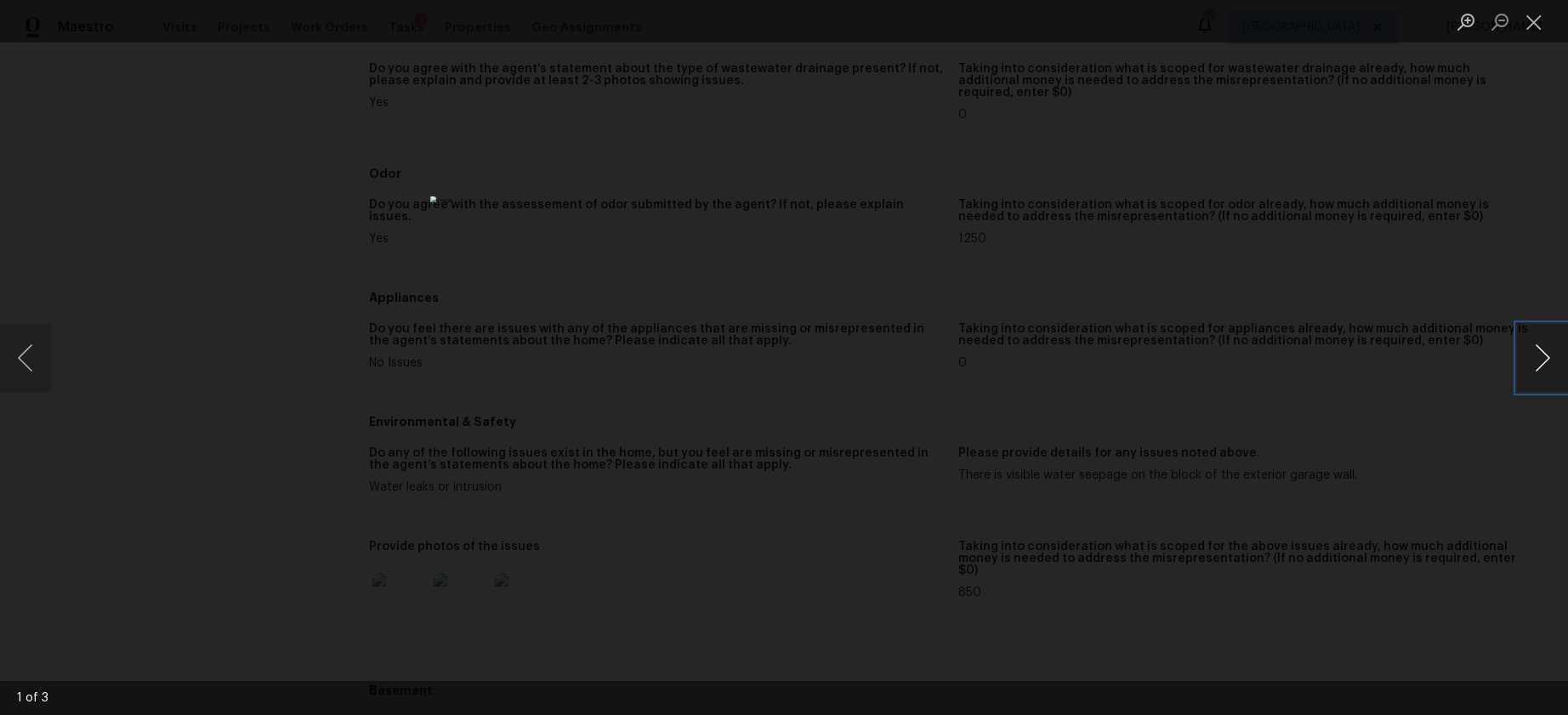
click at [1197, 361] on button "Next image" at bounding box center [1542, 357] width 51 height 68
click at [1197, 19] on button "Close lightbox" at bounding box center [1534, 22] width 34 height 30
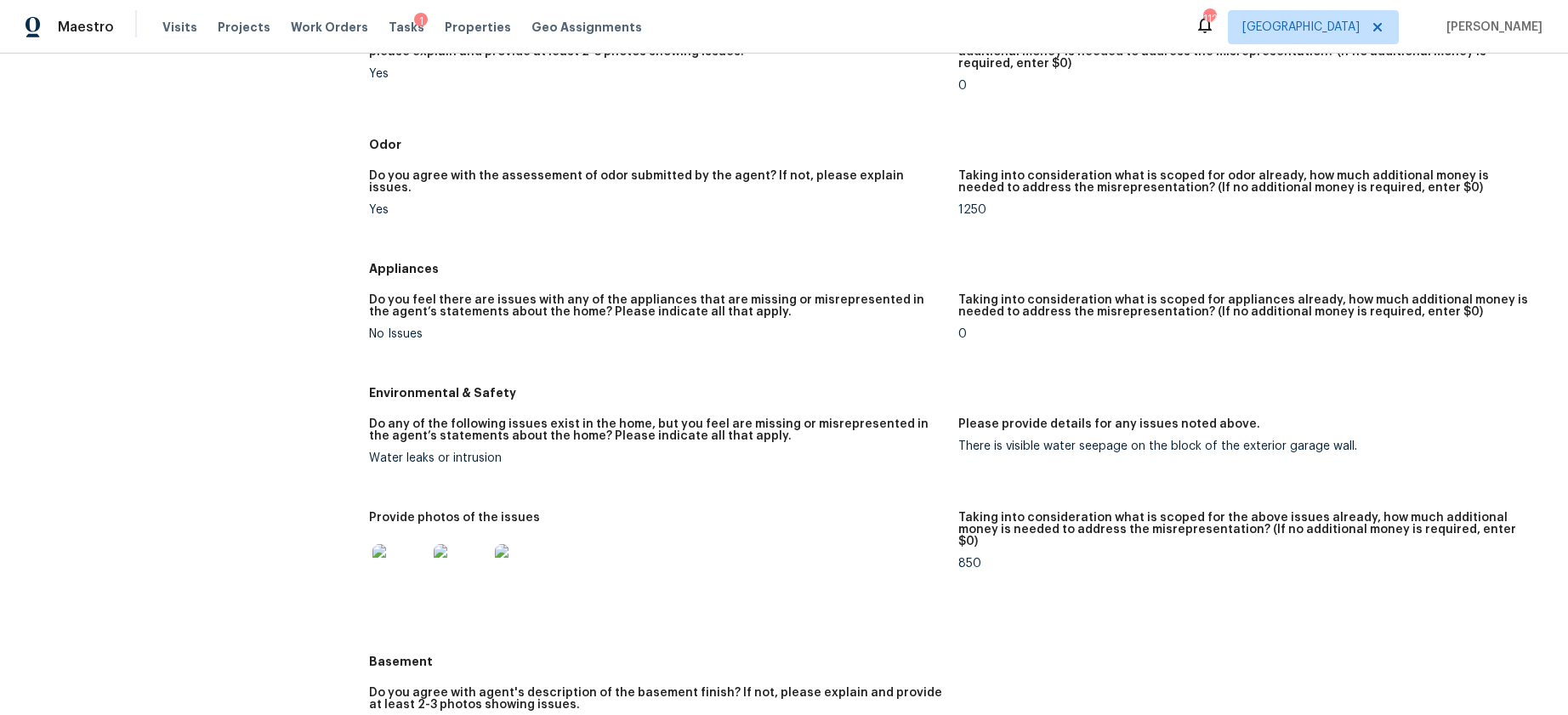
scroll to position [1482, 0]
click at [398, 543] on img at bounding box center [399, 570] width 55 height 55
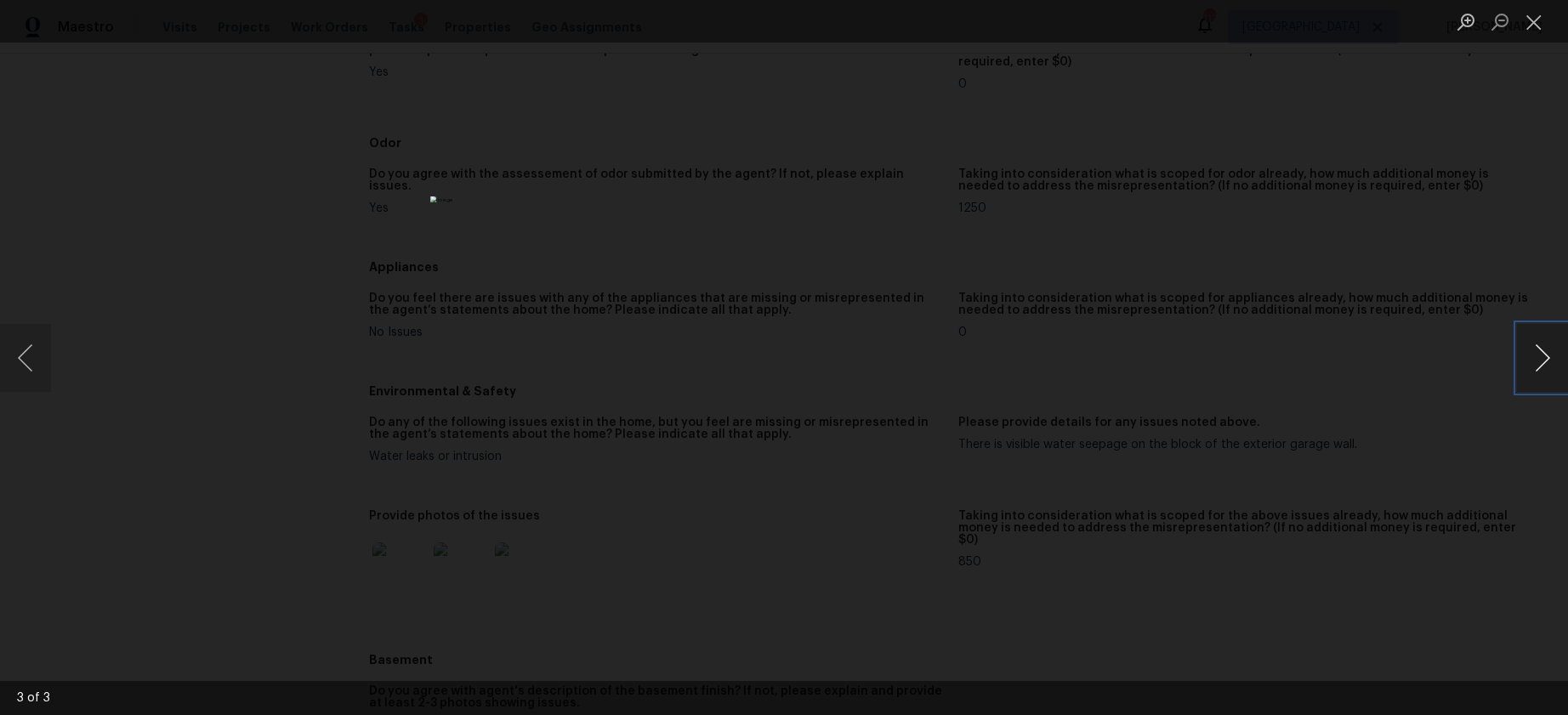
click at [1197, 361] on button "Next image" at bounding box center [1542, 357] width 51 height 68
click at [1197, 21] on button "Close lightbox" at bounding box center [1534, 22] width 34 height 30
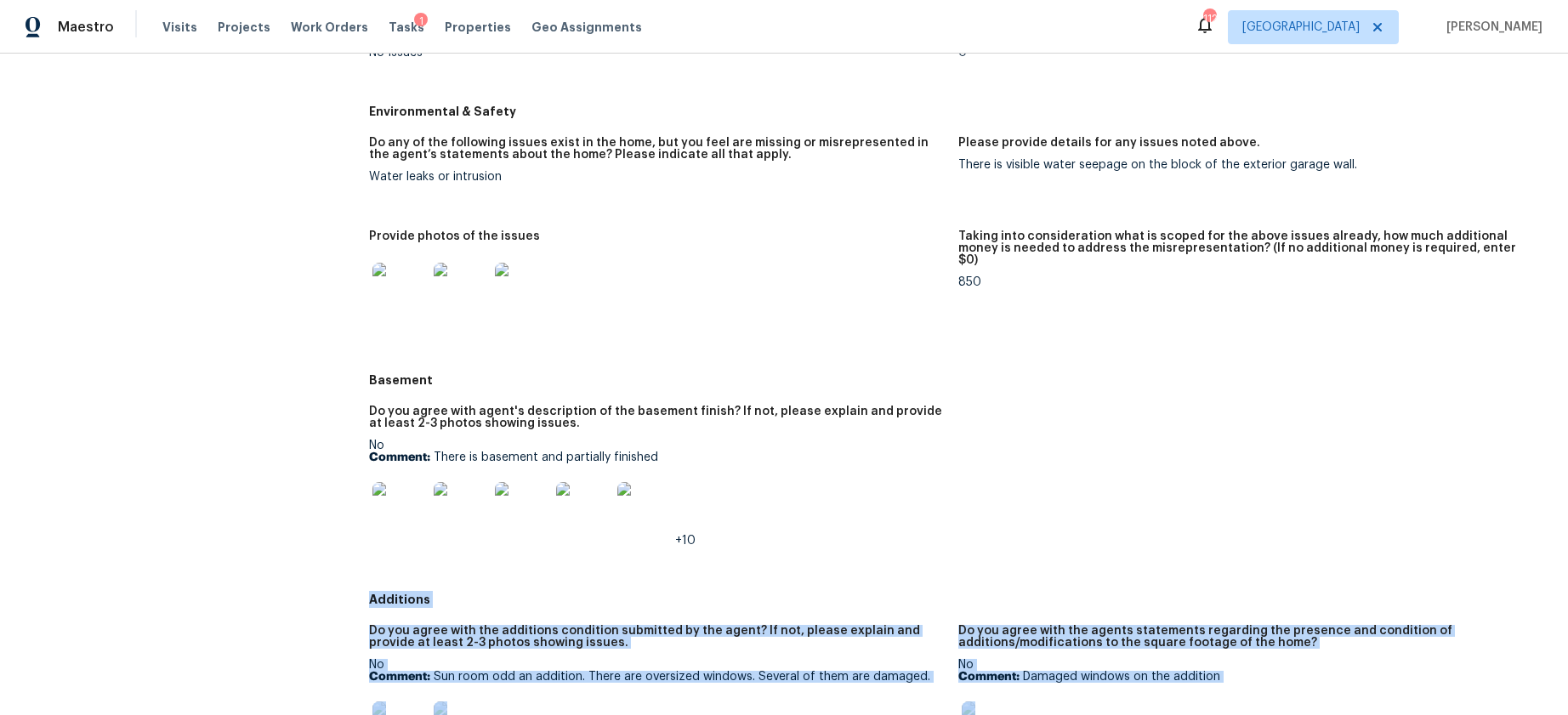
scroll to position [1764, 0]
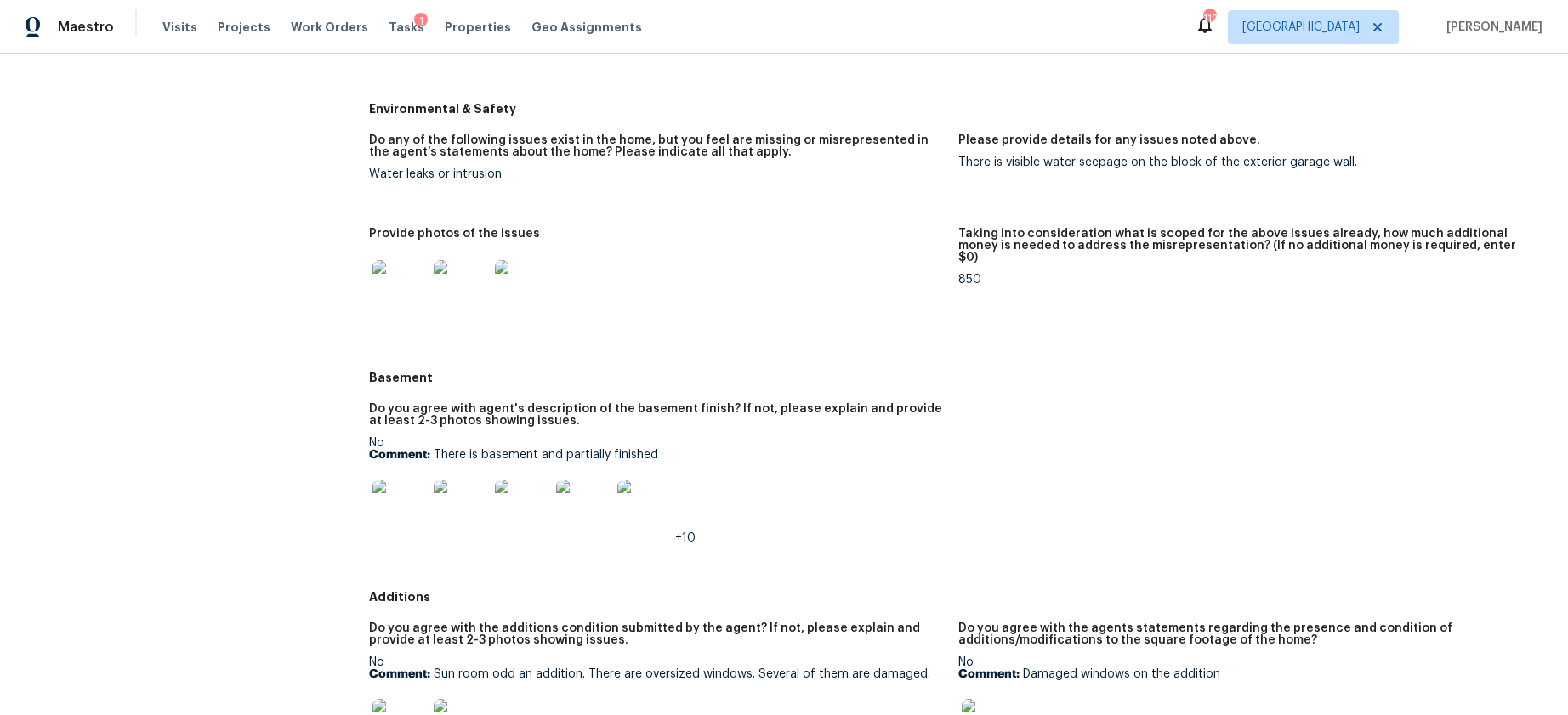
click at [675, 403] on div "Do you agree with agent's description of the basement finish? If not, please ex…" at bounding box center [657, 420] width 575 height 34
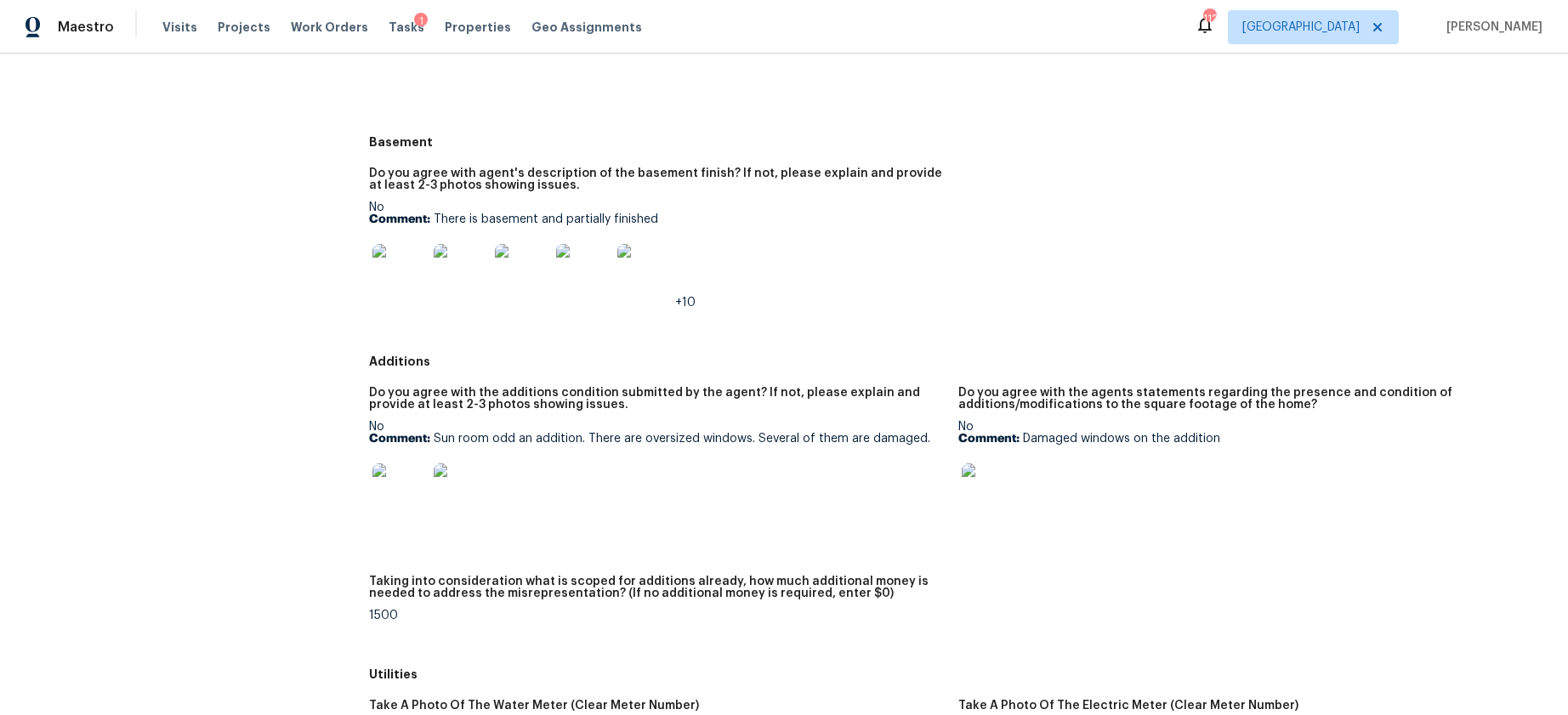
scroll to position [2010, 0]
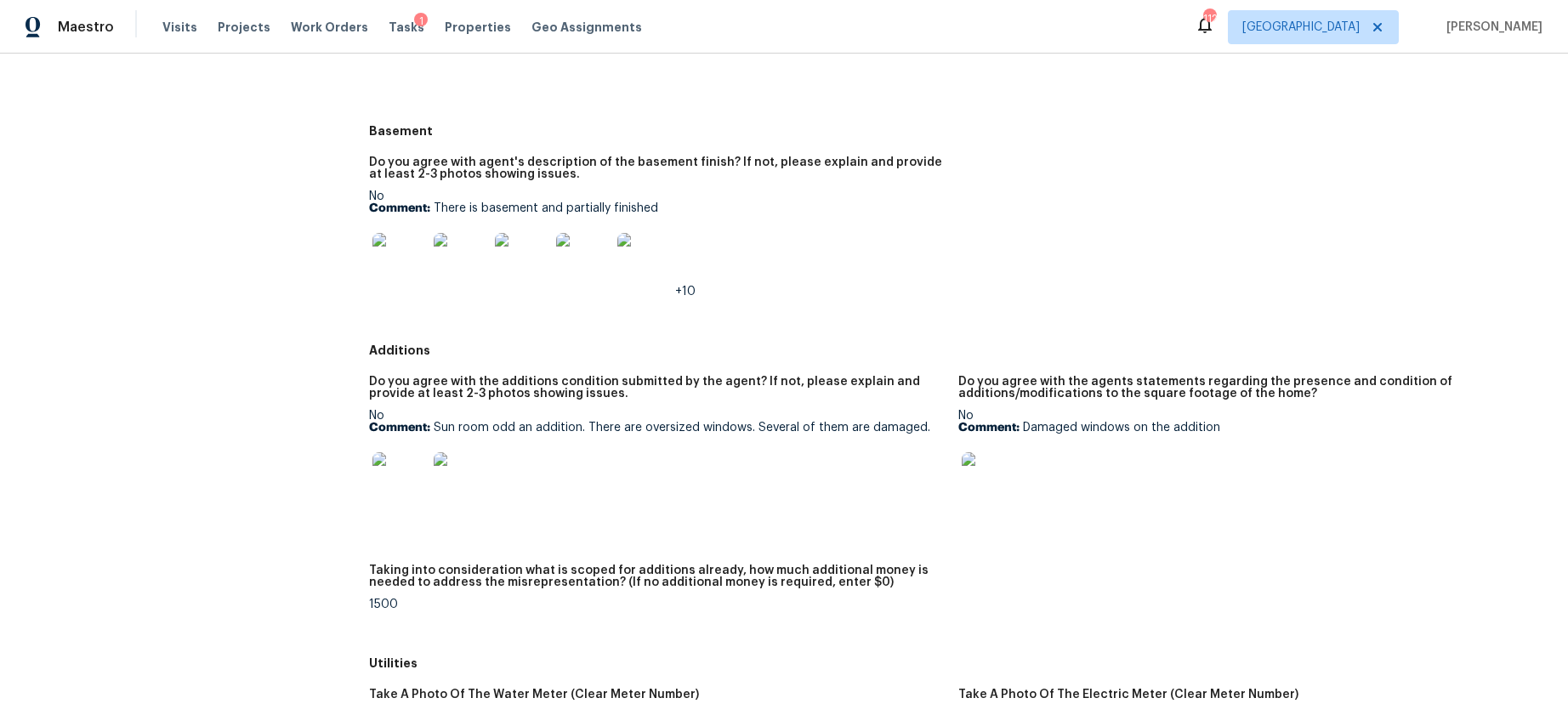
click at [403, 452] on img at bounding box center [399, 479] width 55 height 55
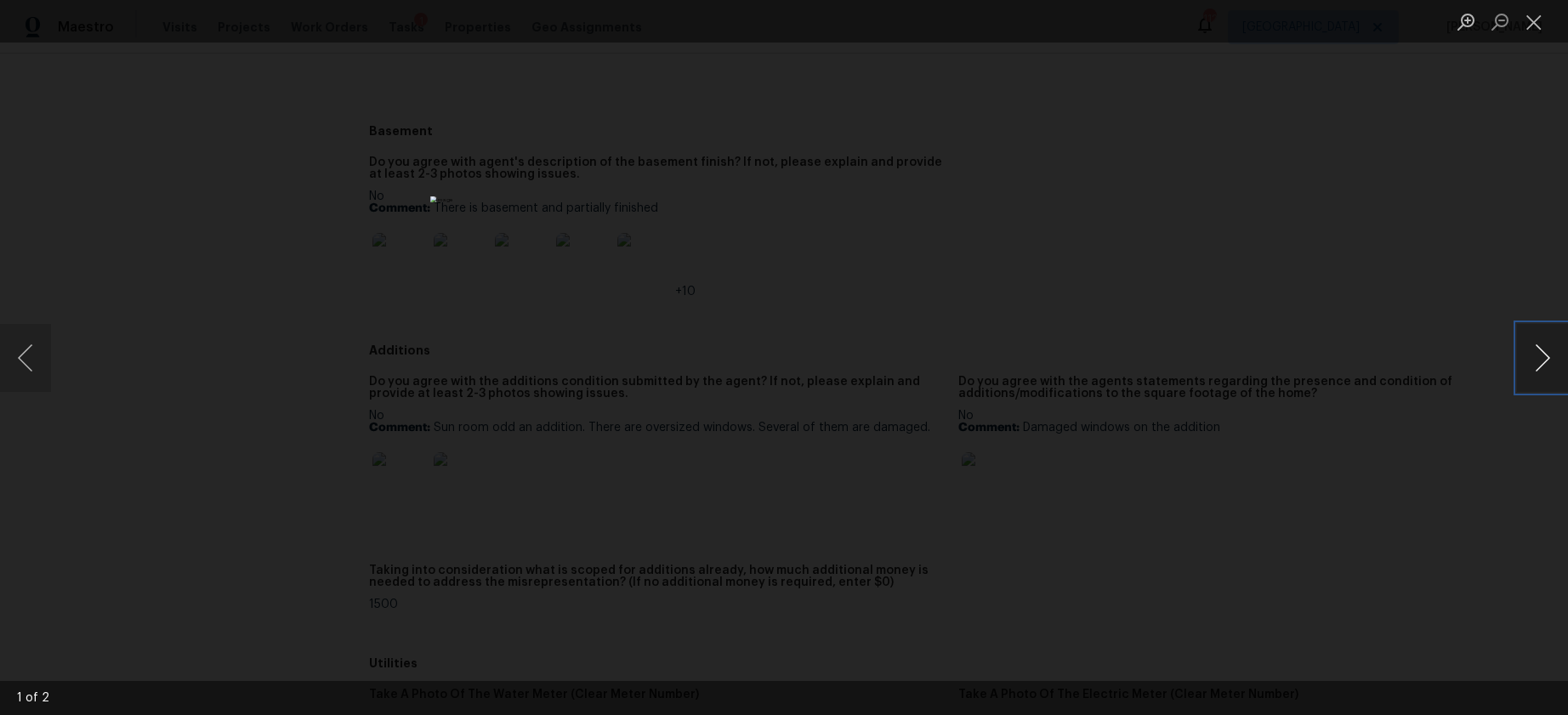
click at [1197, 355] on button "Next image" at bounding box center [1542, 357] width 51 height 68
click at [1197, 27] on button "Close lightbox" at bounding box center [1534, 22] width 34 height 30
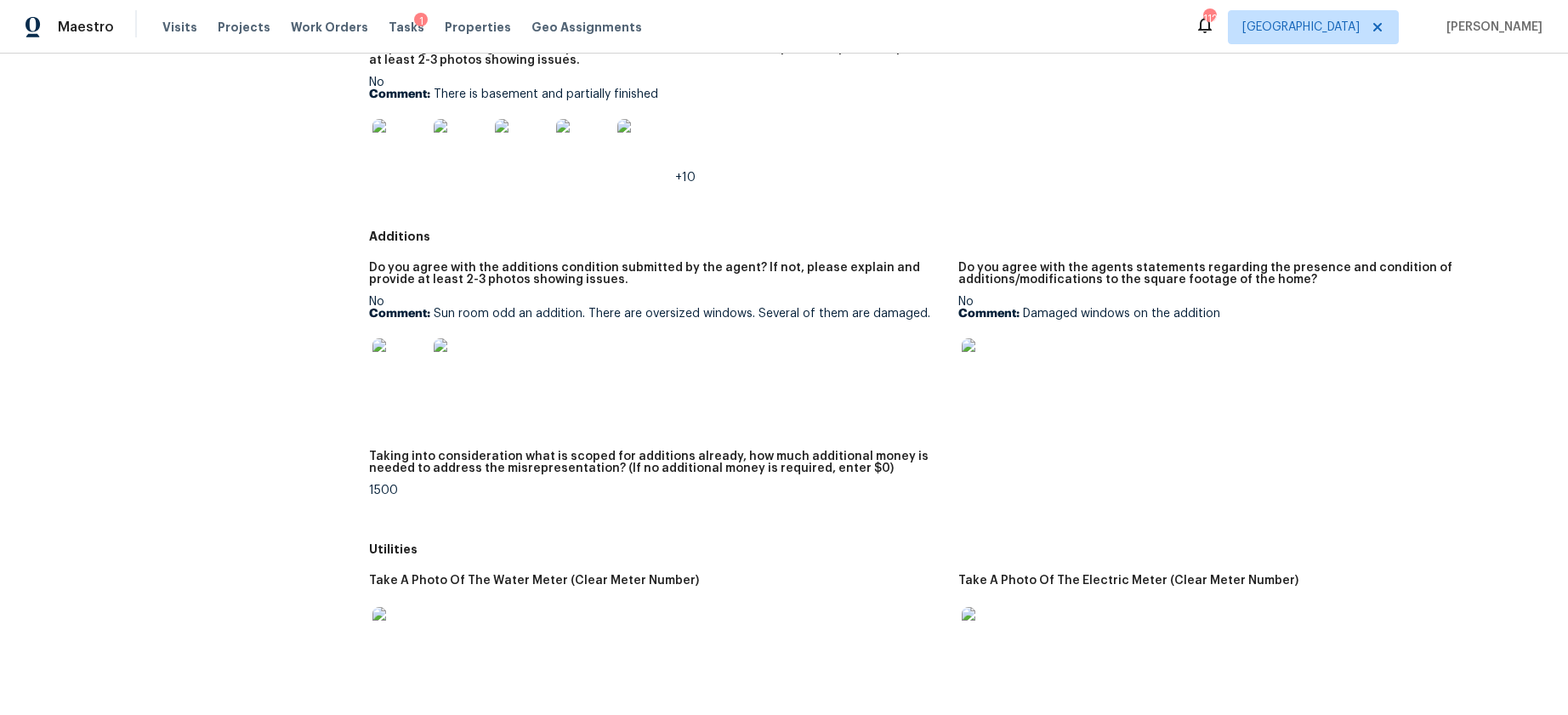
scroll to position [2132, 0]
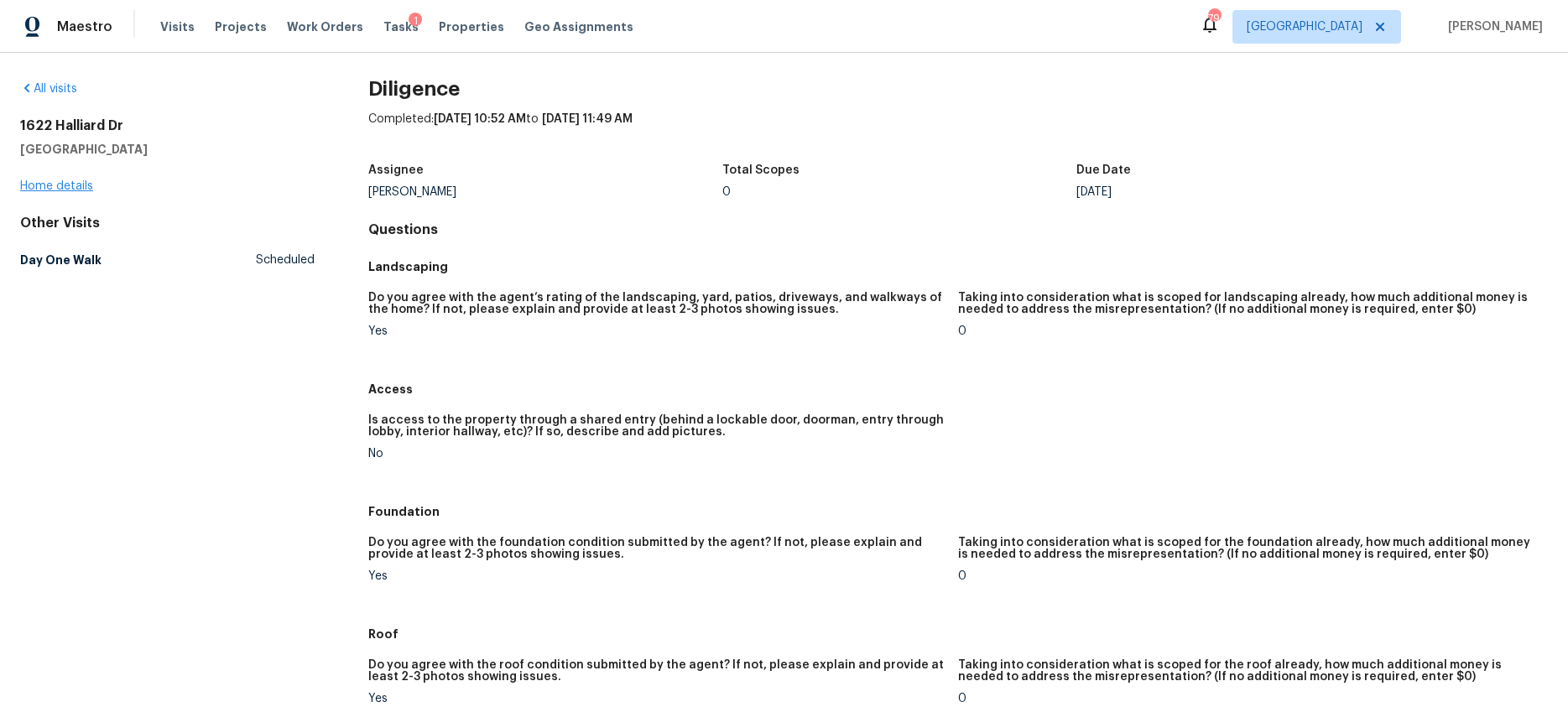
scroll to position [3, 0]
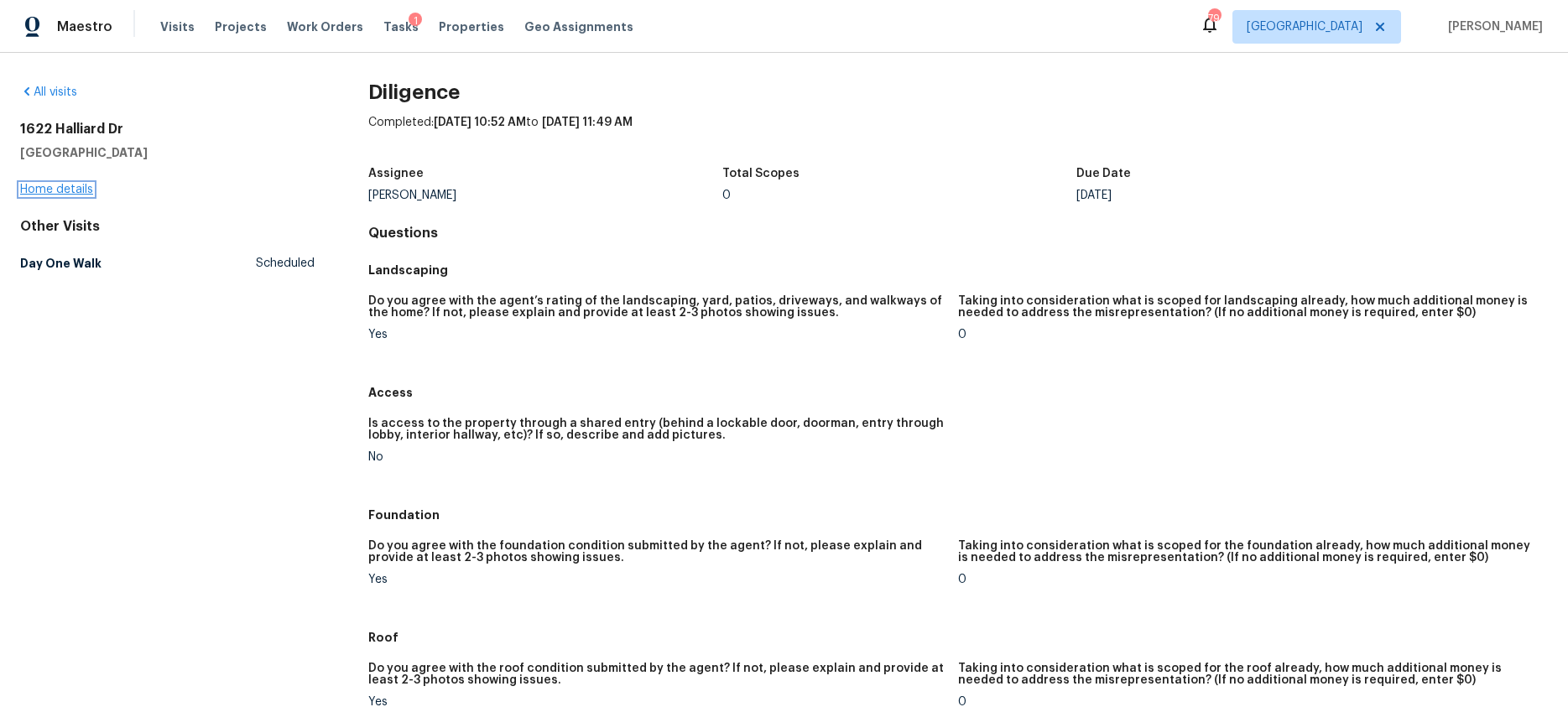
click at [56, 192] on link "Home details" at bounding box center [56, 190] width 73 height 12
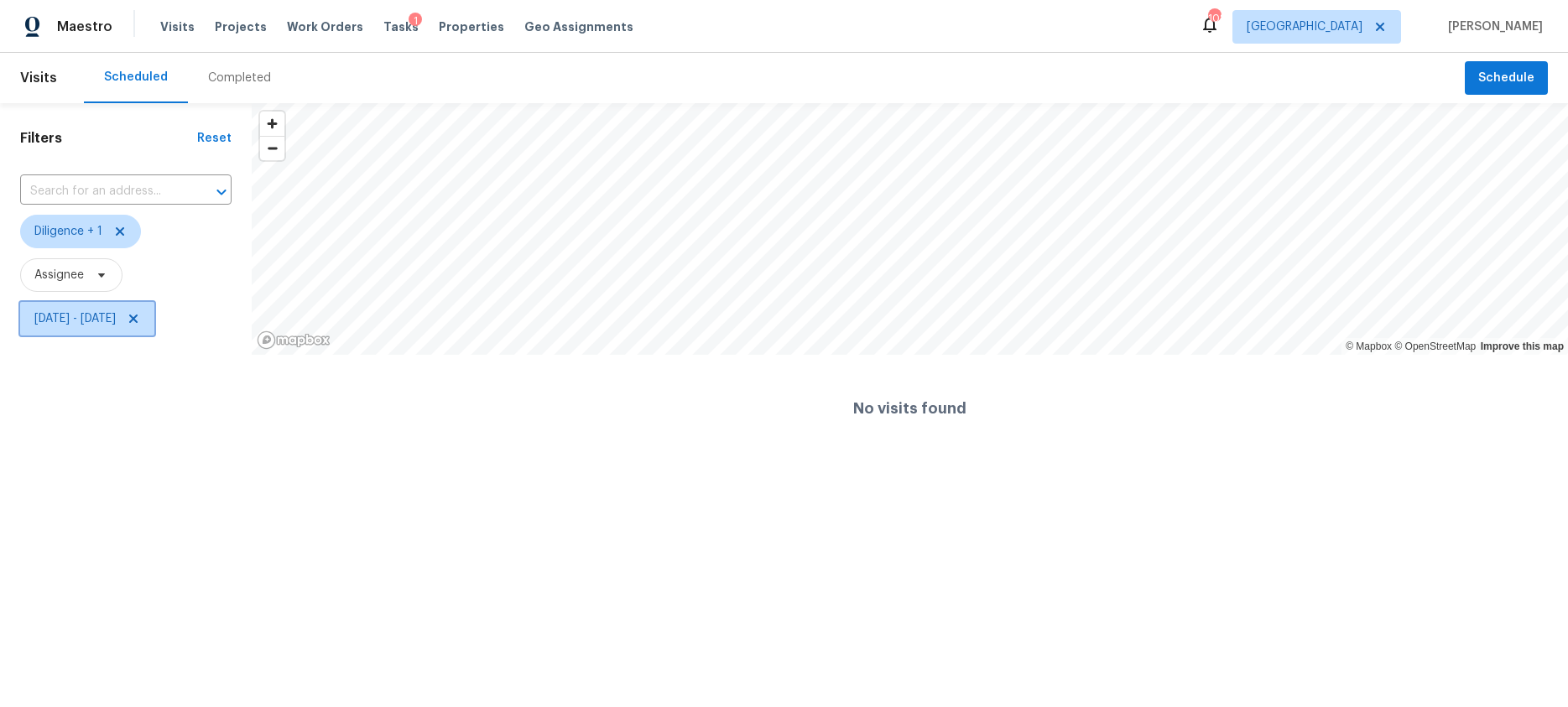
click at [115, 323] on span "[DATE] - [DATE]" at bounding box center [75, 318] width 82 height 16
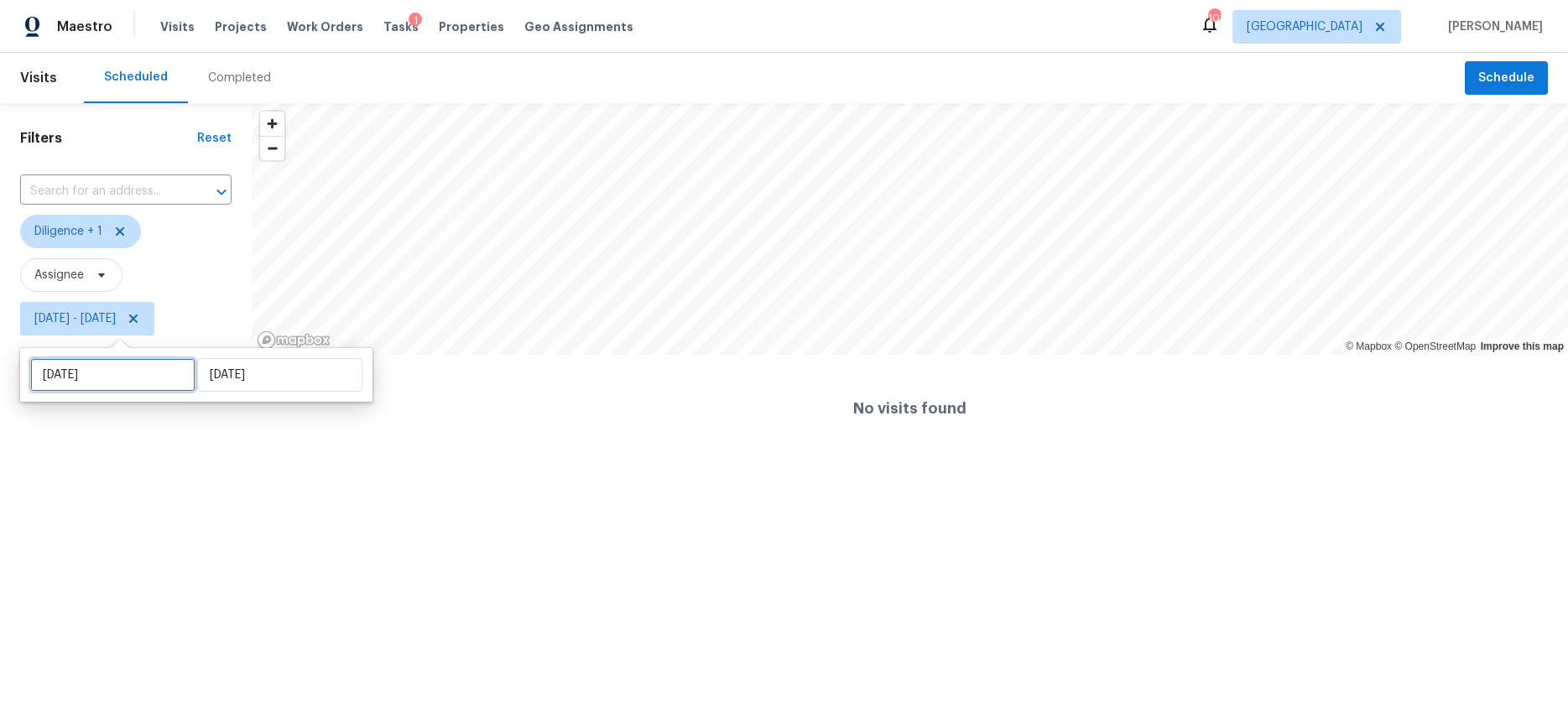
click at [108, 376] on input "[DATE]" at bounding box center [113, 375] width 165 height 34
select select "8"
select select "2025"
select select "9"
select select "2025"
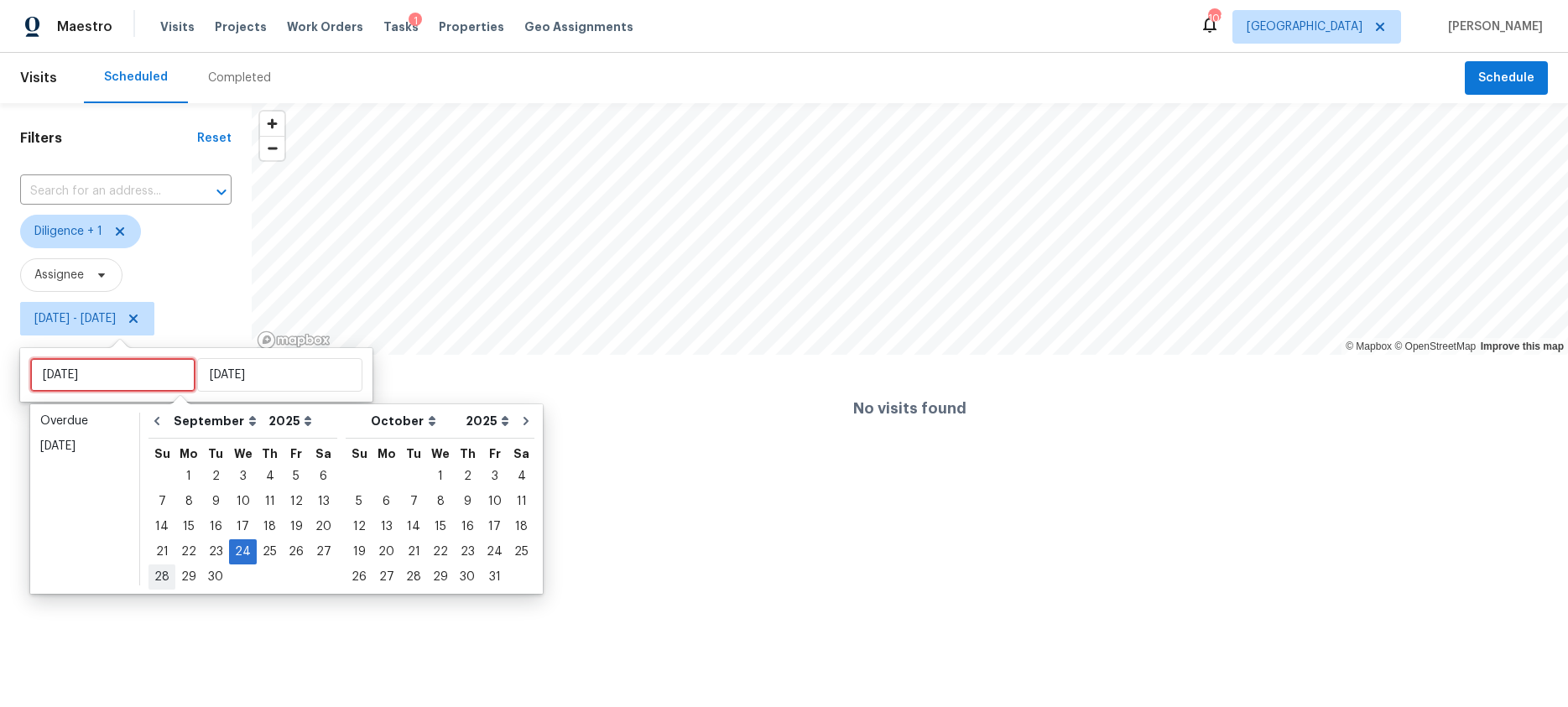
type input "Sun, Sep 28"
type input "Sun, Sep 21"
type input "Wed, Sep 24"
type input "Tue, Sep 23"
click at [284, 548] on div "26" at bounding box center [296, 552] width 27 height 23
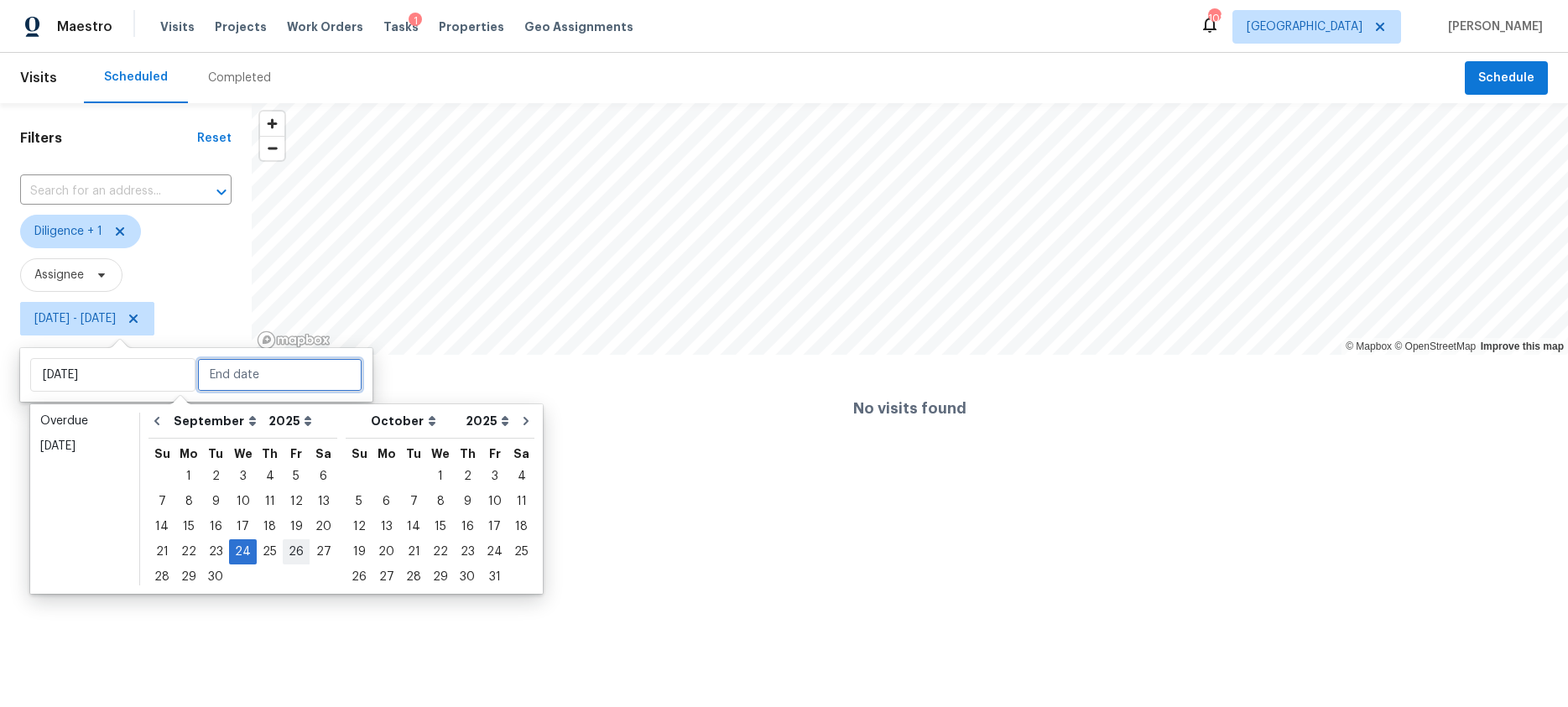
type input "Fri, Sep 26"
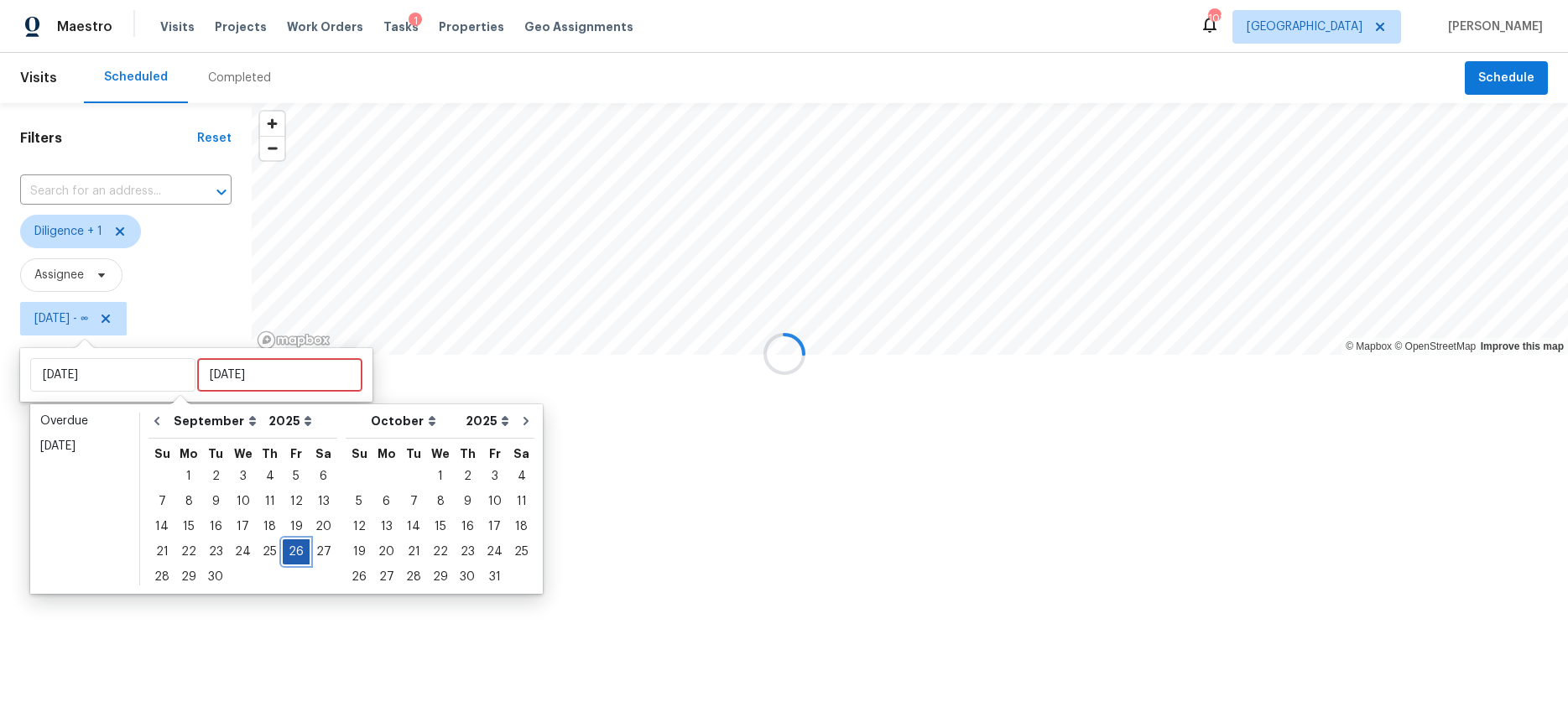
click at [284, 548] on div "26" at bounding box center [296, 552] width 27 height 23
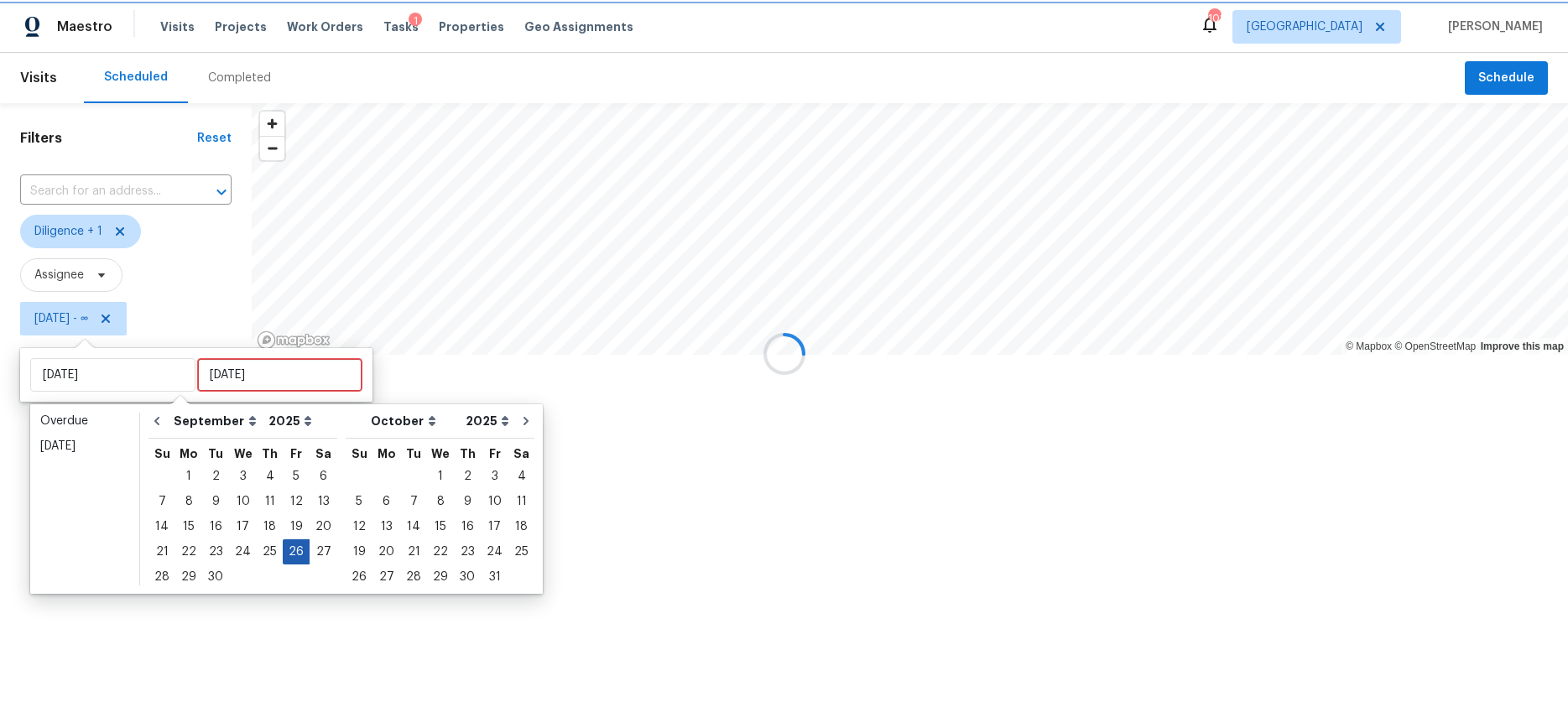
type input "Fri, Sep 26"
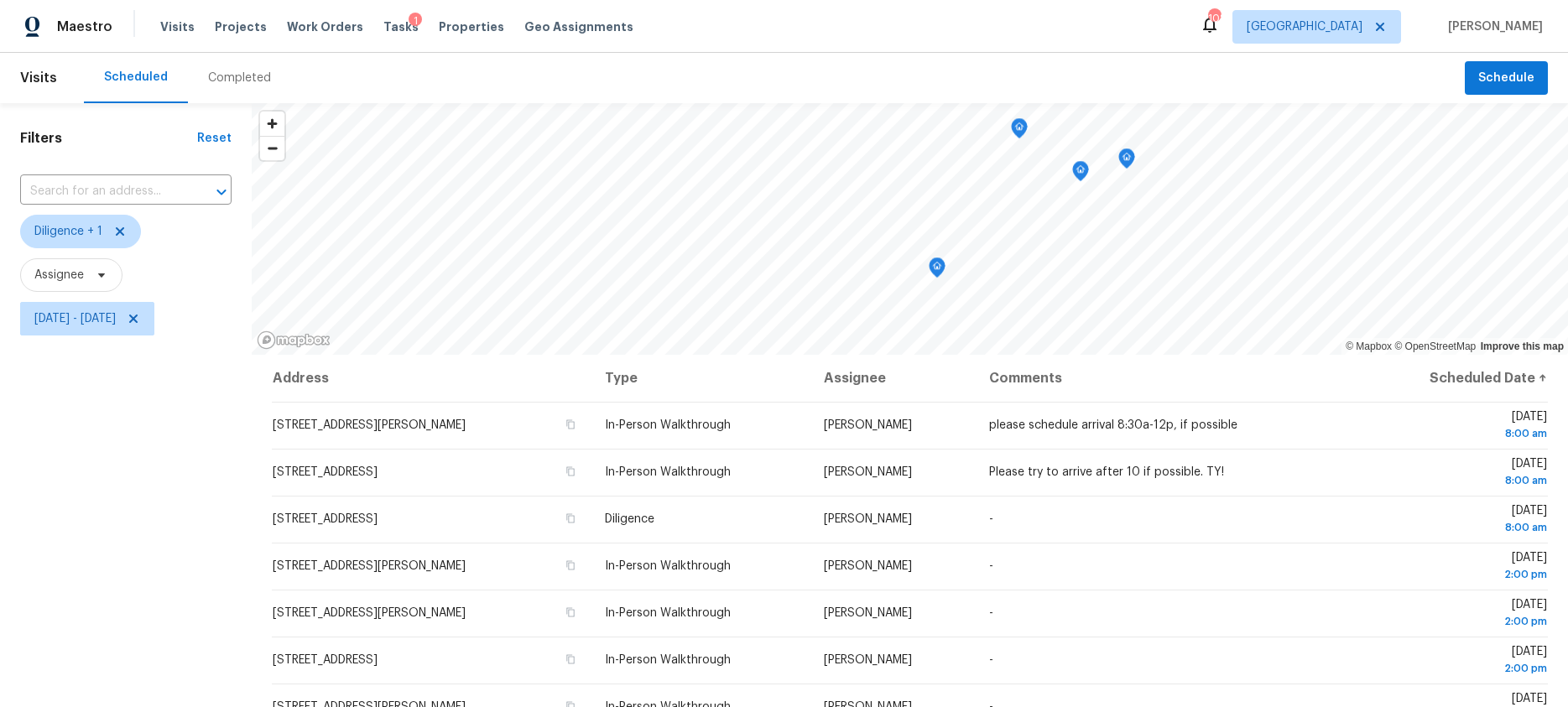
click at [136, 577] on div "Filters Reset ​ Diligence + 1 Assignee Fri, Sep 26 - Fri, Sep 26" at bounding box center [126, 512] width 252 height 817
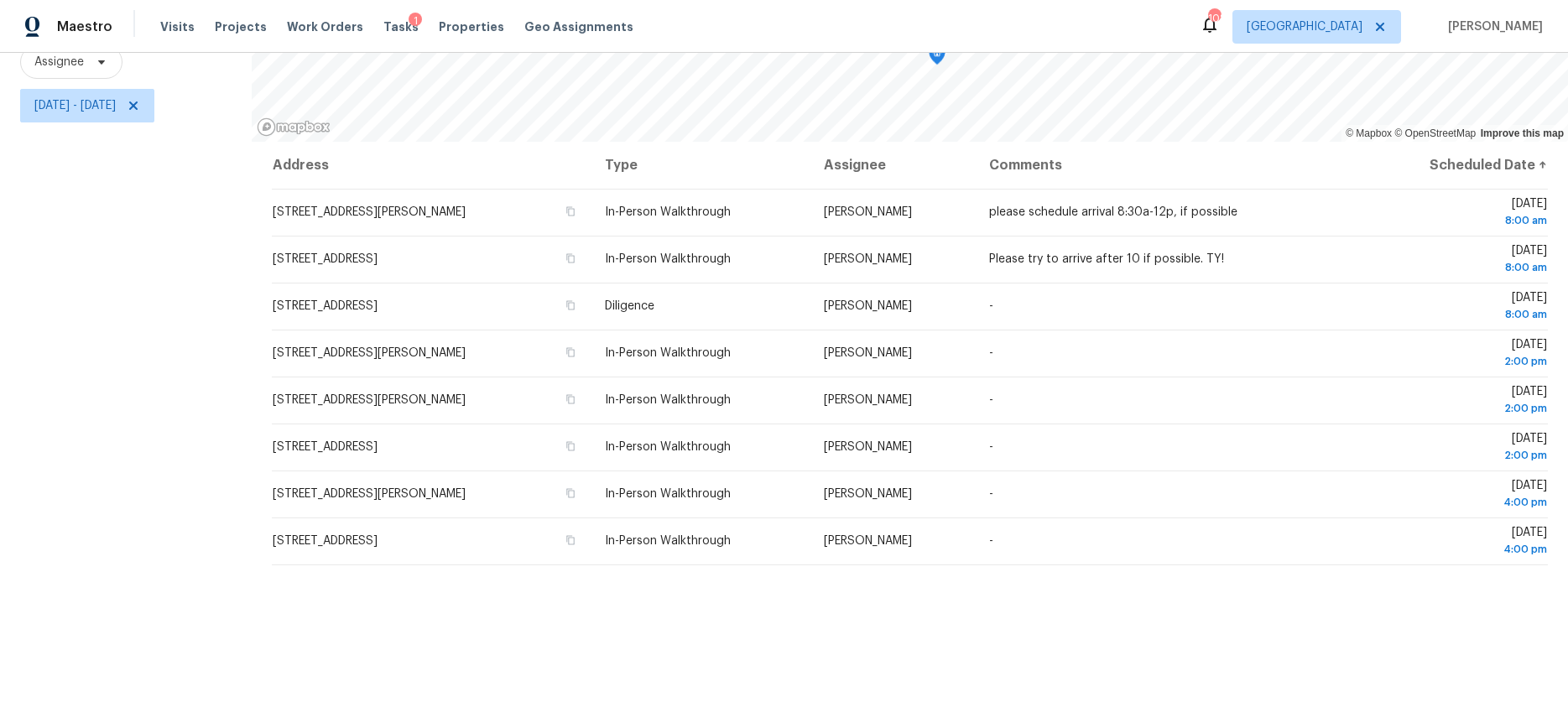
drag, startPoint x: 268, startPoint y: 422, endPoint x: 1038, endPoint y: 605, distance: 791.4
click at [1038, 605] on div "Filters Reset ​ Diligence + 1 Assignee Fri, Sep 26 - Fri, Sep 26 © Mapbox © Ope…" at bounding box center [784, 298] width 1568 height 817
click at [917, 631] on div "Address Type Assignee Comments Scheduled Date ↑ 4643 Mason Rd, Atlanta, GA 3034…" at bounding box center [909, 424] width 1316 height 566
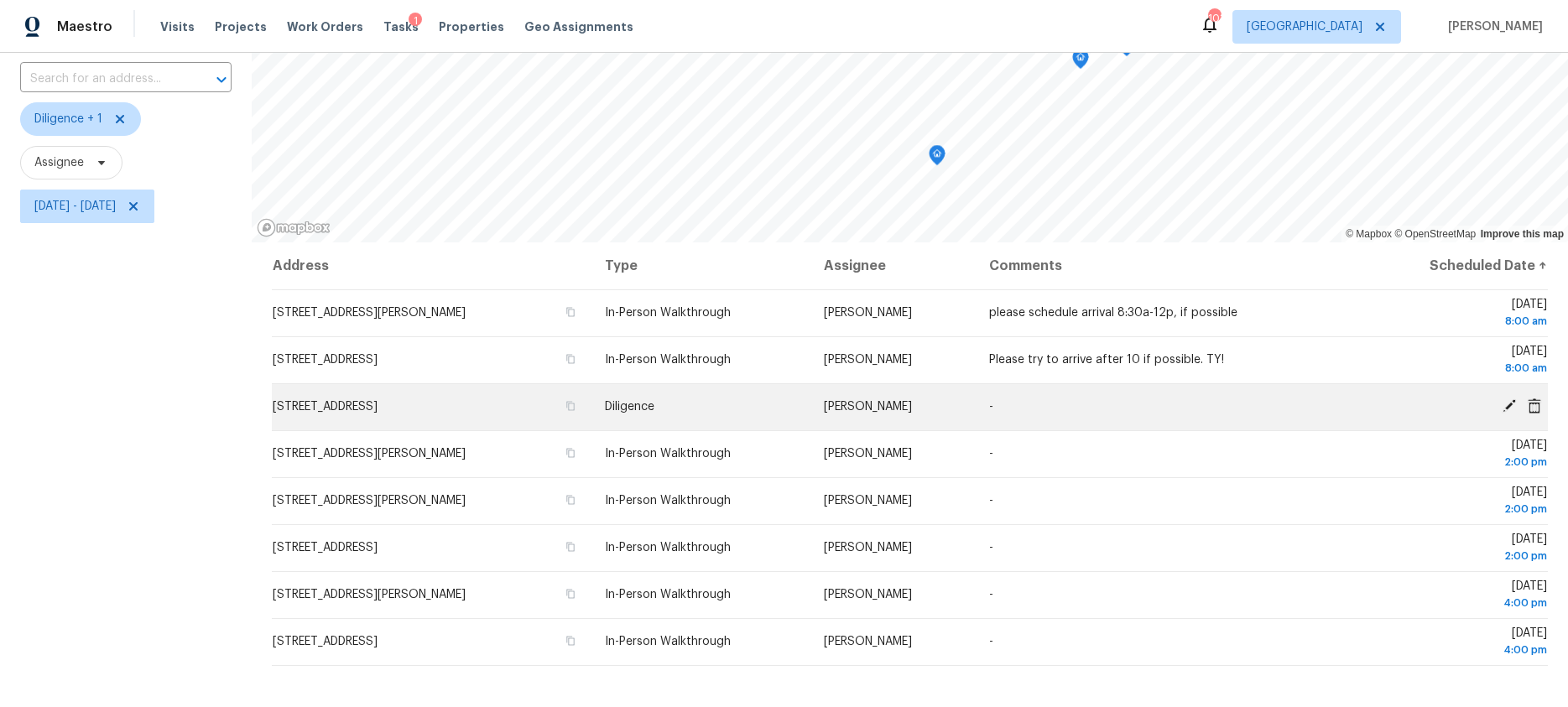
scroll to position [114, 0]
